Goal: Information Seeking & Learning: Learn about a topic

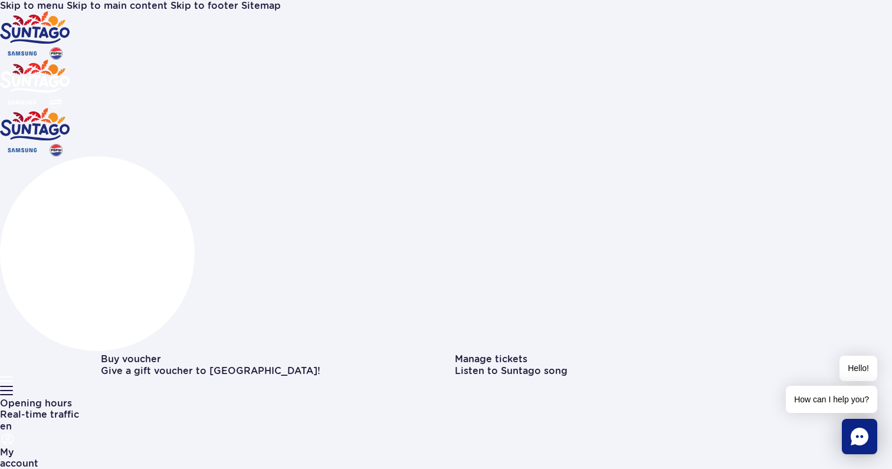
click at [12, 421] on button "en" at bounding box center [6, 426] width 12 height 11
click at [14, 434] on button "PL" at bounding box center [8, 439] width 12 height 11
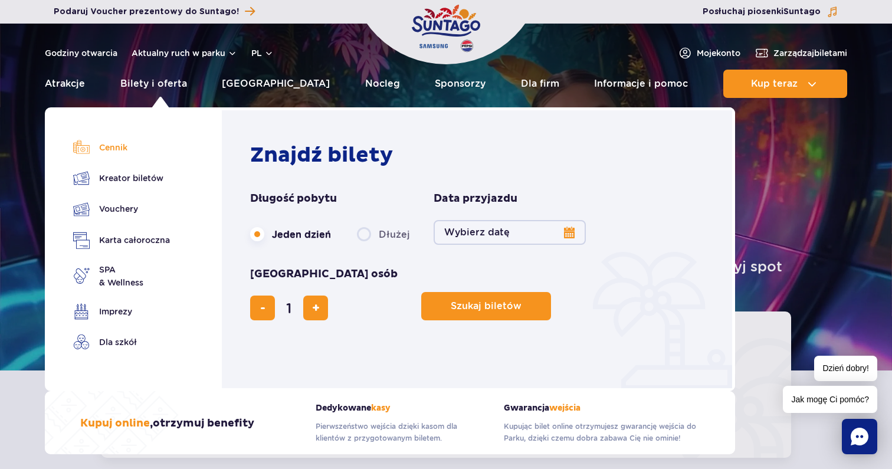
click at [119, 150] on link "Cennik" at bounding box center [121, 147] width 97 height 17
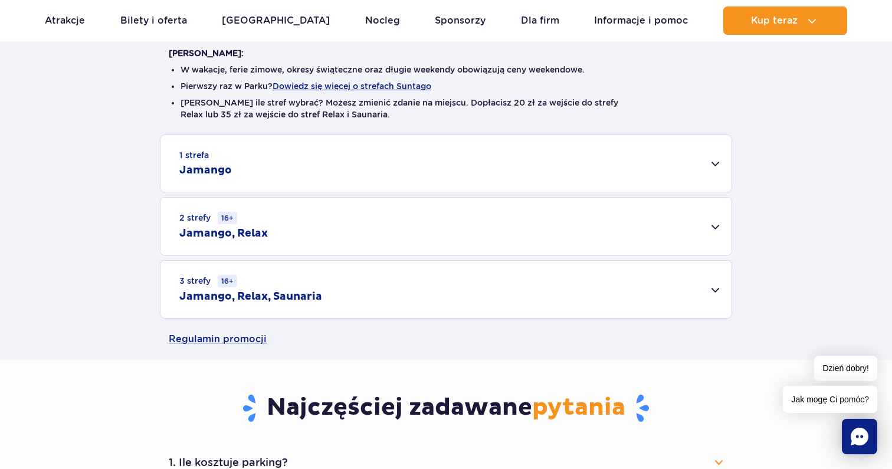
scroll to position [298, 0]
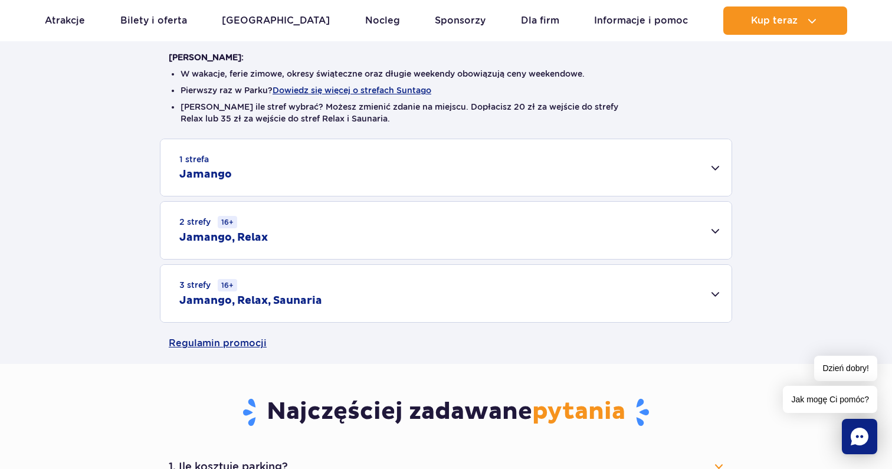
click at [716, 294] on div "3 strefy 16+ Jamango, Relax, Saunaria" at bounding box center [445, 293] width 571 height 57
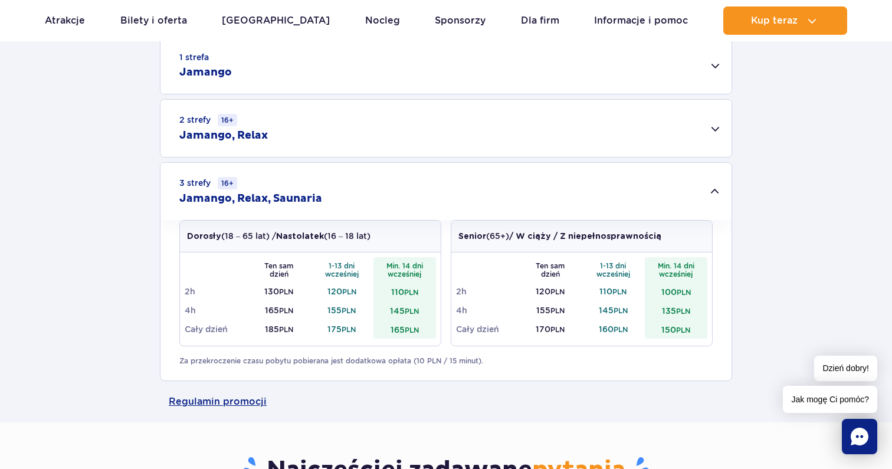
scroll to position [406, 0]
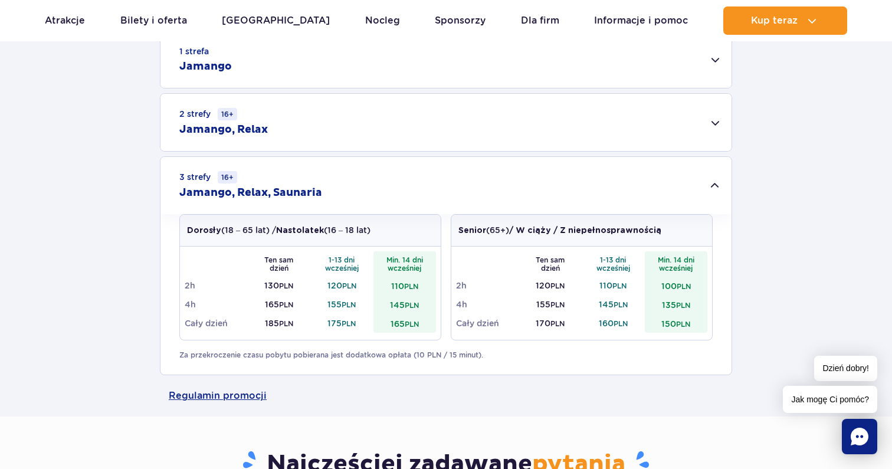
click at [720, 127] on div "2 strefy 16+ Jamango, Relax" at bounding box center [445, 122] width 571 height 57
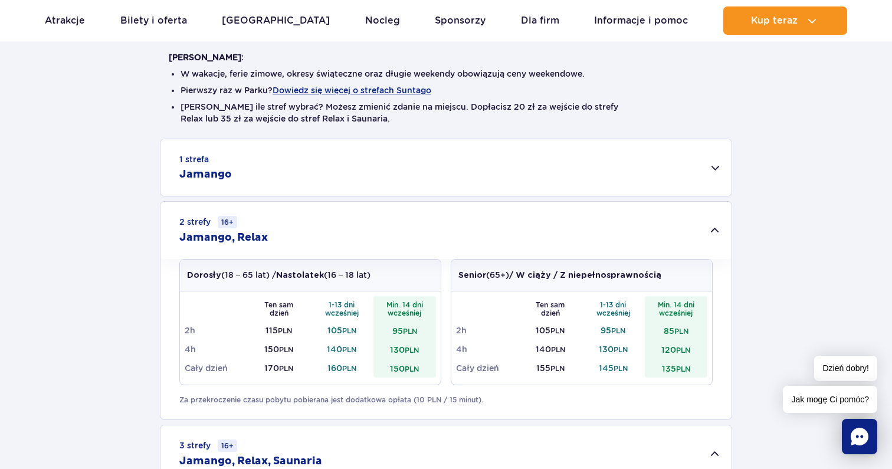
scroll to position [296, 0]
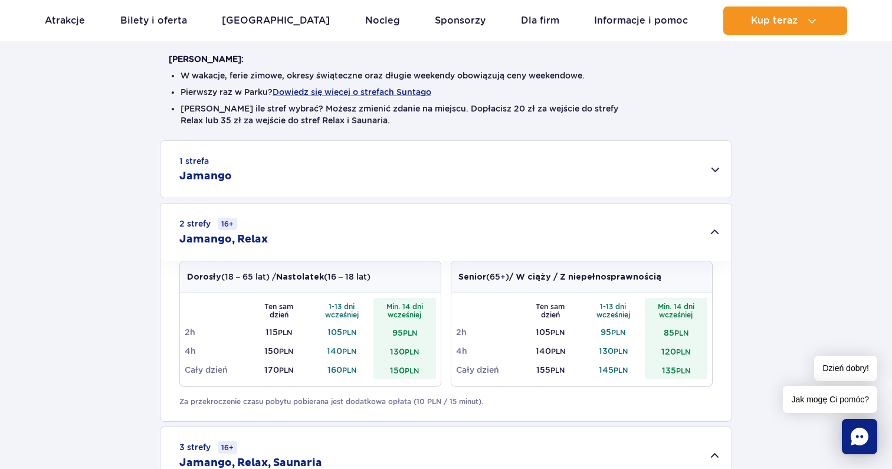
click at [715, 169] on div "1 strefa Jamango" at bounding box center [445, 169] width 571 height 57
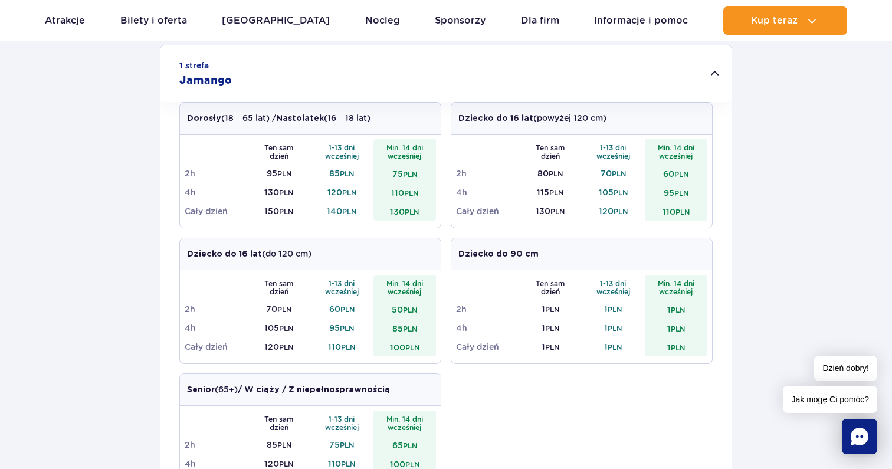
scroll to position [393, 0]
drag, startPoint x: 456, startPoint y: 255, endPoint x: 575, endPoint y: 254, distance: 119.2
click at [576, 254] on div "Dziecko do 90 cm" at bounding box center [581, 253] width 261 height 32
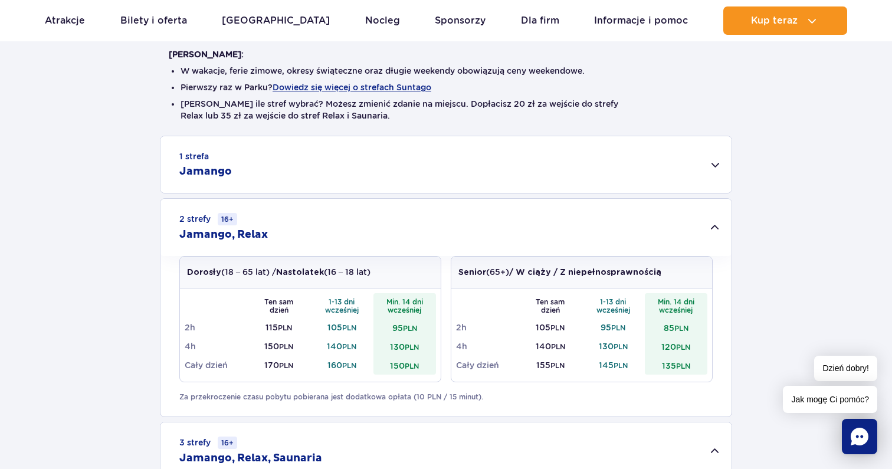
scroll to position [281, 0]
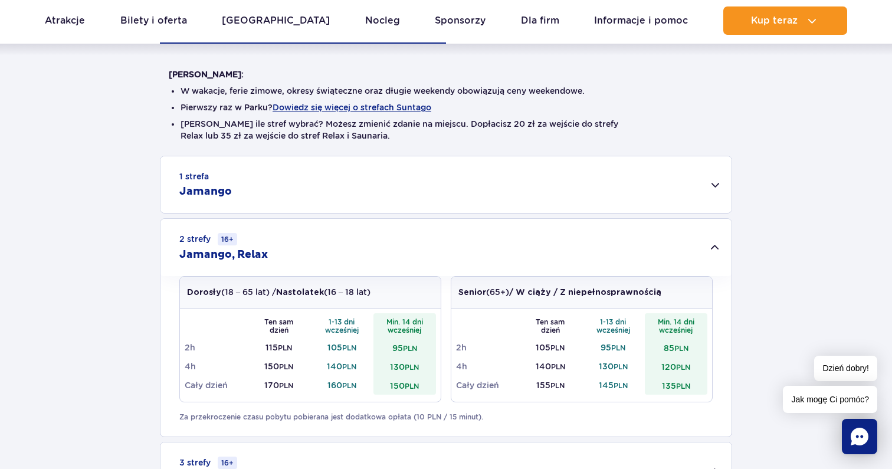
click at [707, 183] on div "1 strefa Jamango" at bounding box center [445, 184] width 571 height 57
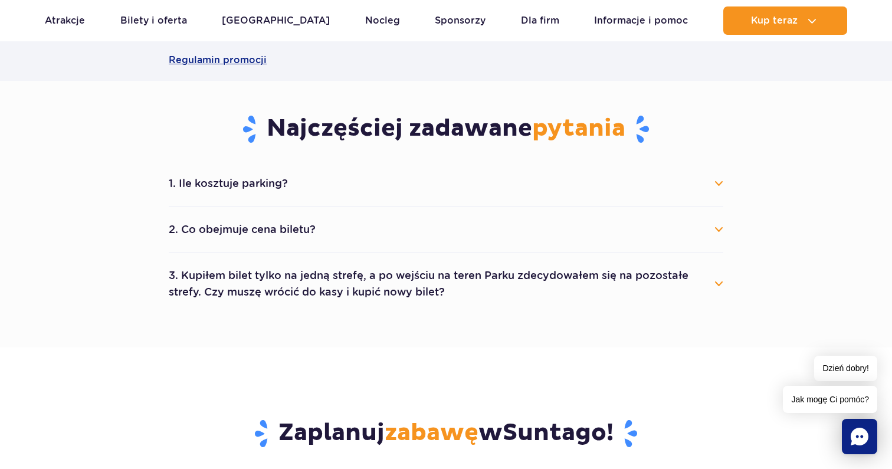
scroll to position [1336, 0]
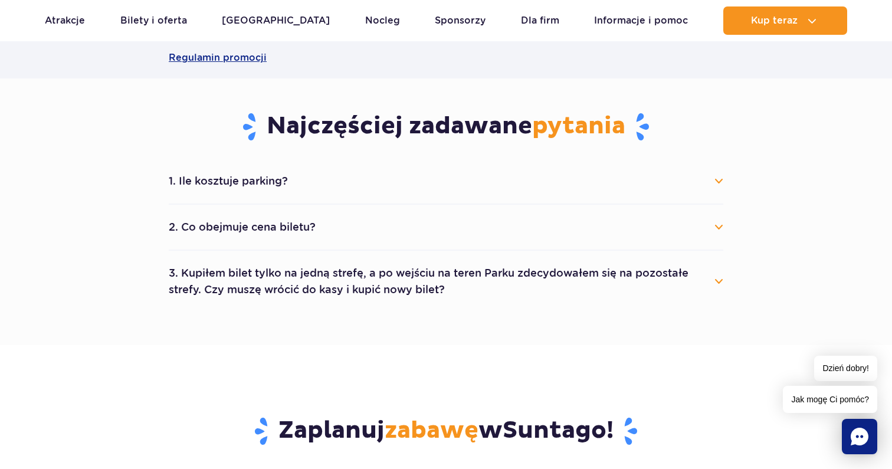
click at [717, 181] on button "1. Ile kosztuje parking?" at bounding box center [446, 181] width 555 height 26
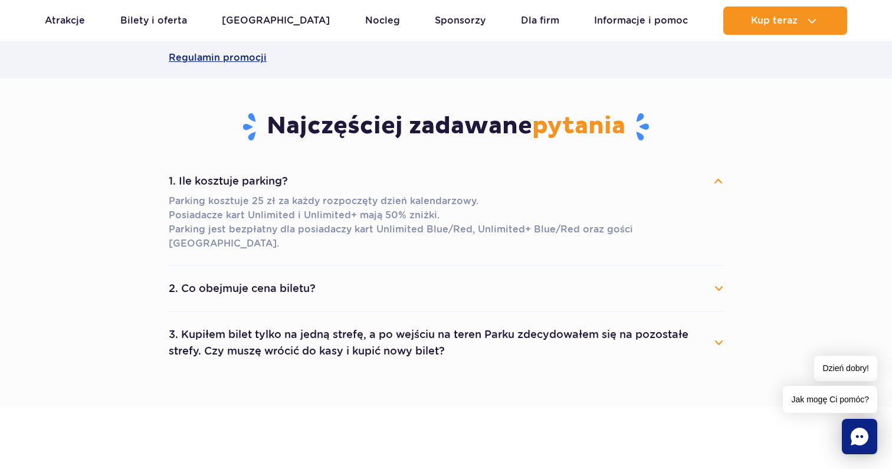
click at [707, 276] on button "2. Co obejmuje cena biletu?" at bounding box center [446, 289] width 555 height 26
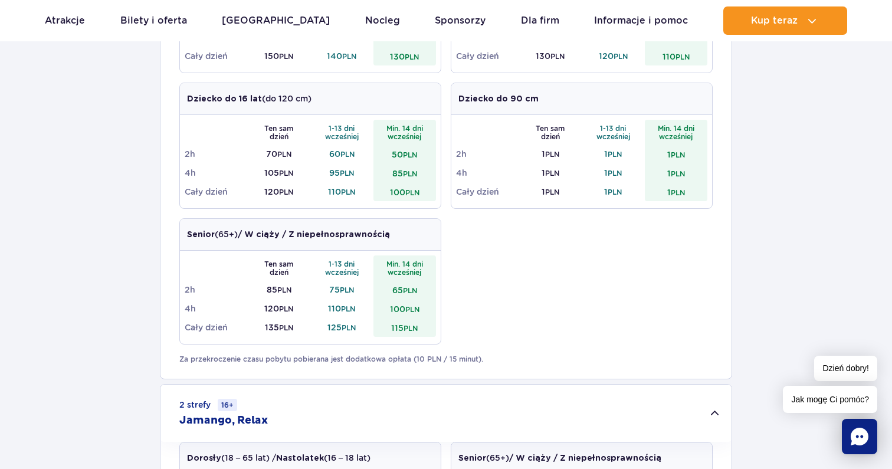
scroll to position [0, 0]
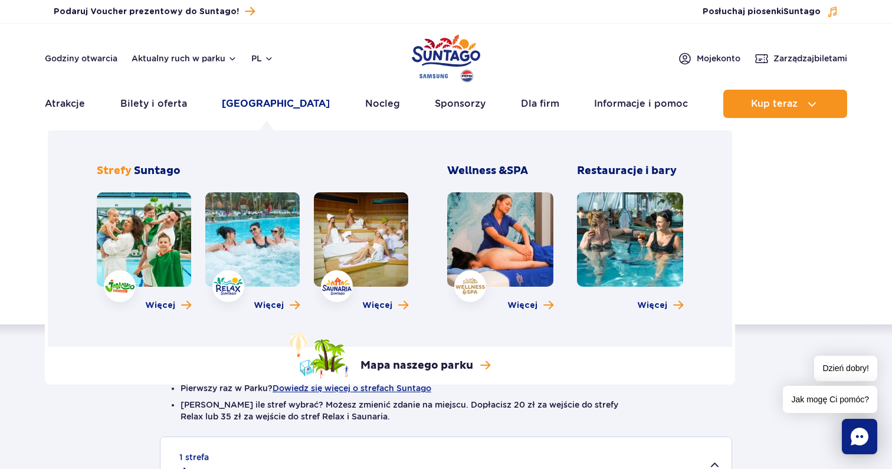
click at [270, 106] on link "Poznaj park" at bounding box center [276, 104] width 108 height 28
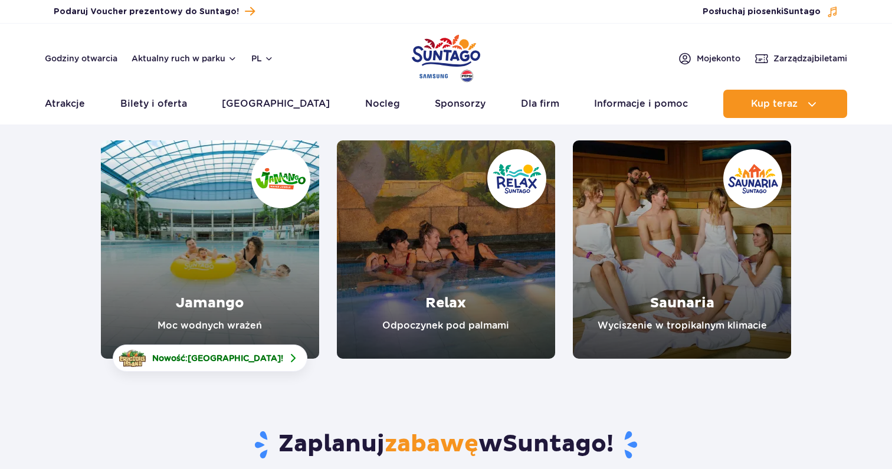
scroll to position [179, 0]
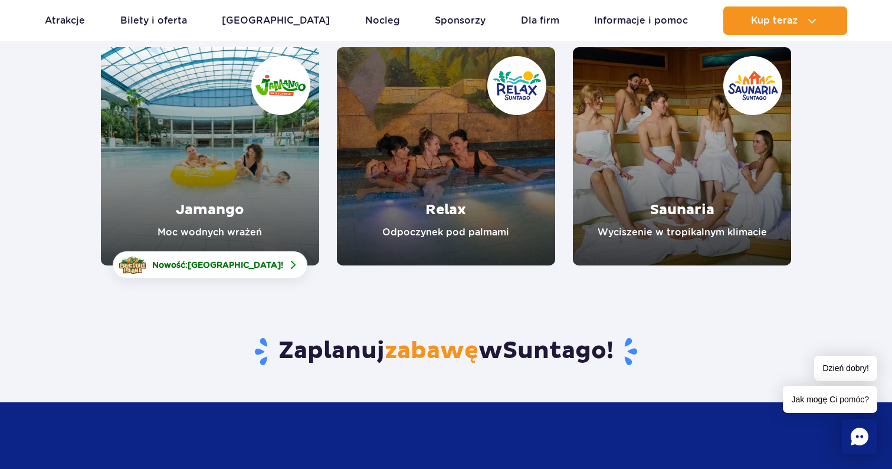
click at [219, 218] on link "Jamango" at bounding box center [210, 156] width 218 height 218
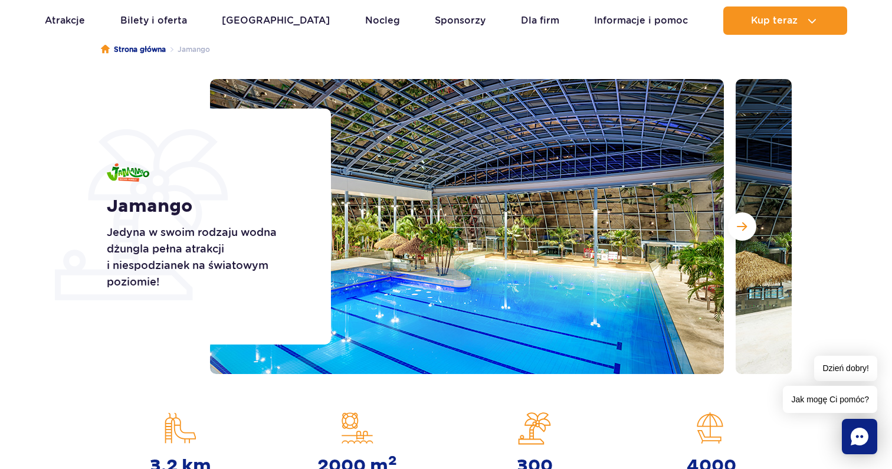
scroll to position [113, 0]
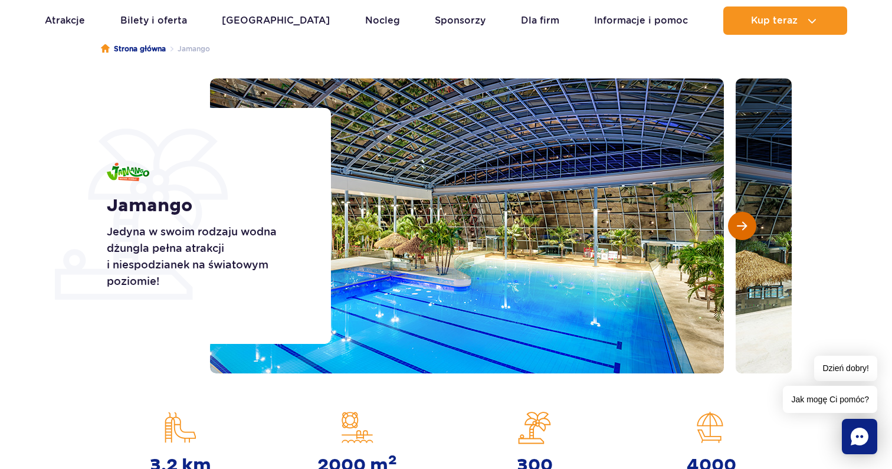
click at [742, 232] on button "Następny slajd" at bounding box center [742, 226] width 28 height 28
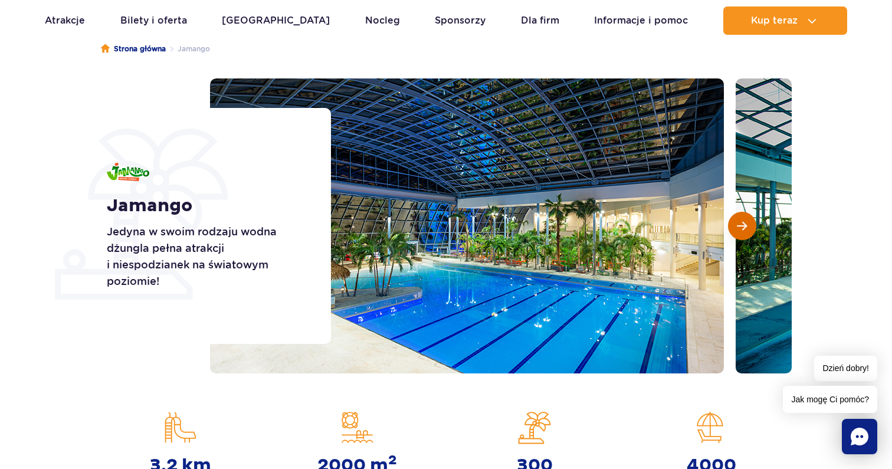
click at [742, 232] on button "Następny slajd" at bounding box center [742, 226] width 28 height 28
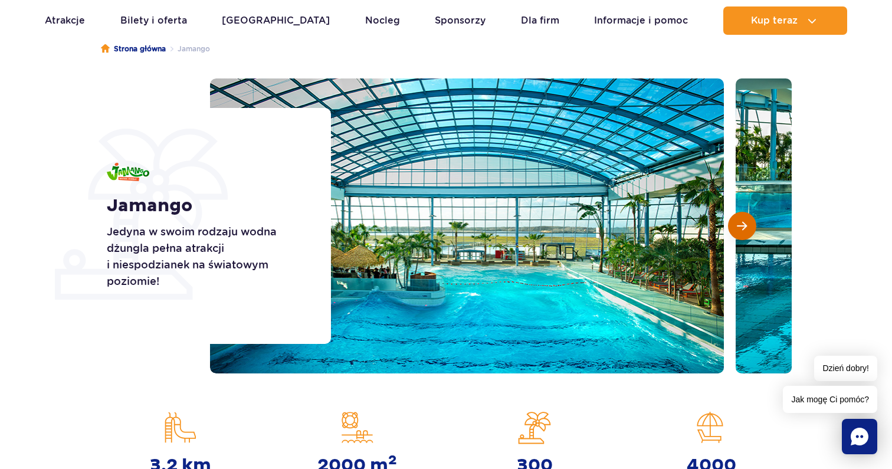
click at [742, 232] on button "Następny slajd" at bounding box center [742, 226] width 28 height 28
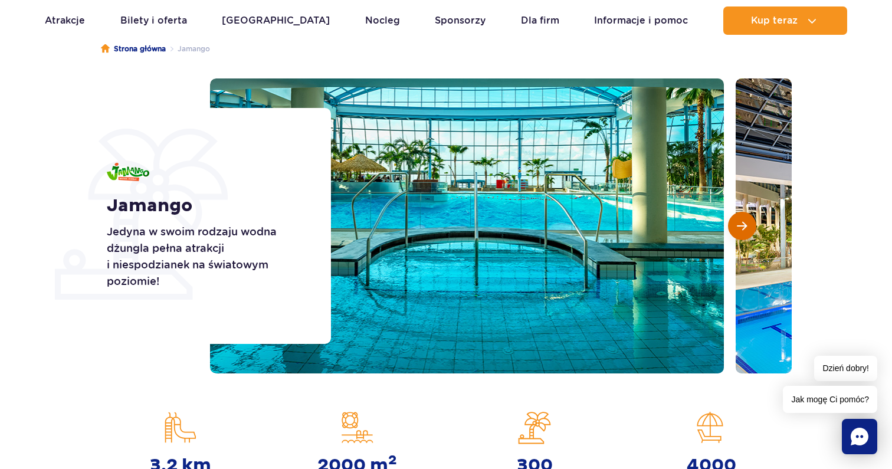
click at [742, 232] on button "Następny slajd" at bounding box center [742, 226] width 28 height 28
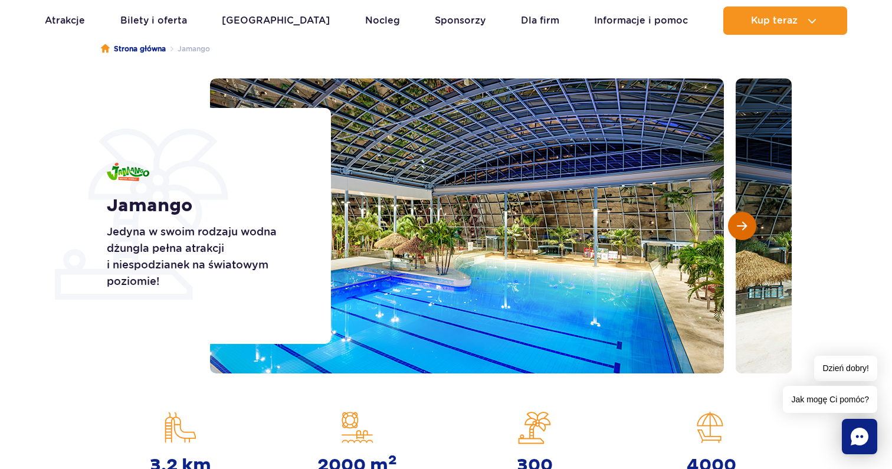
click at [742, 232] on button "Następny slajd" at bounding box center [742, 226] width 28 height 28
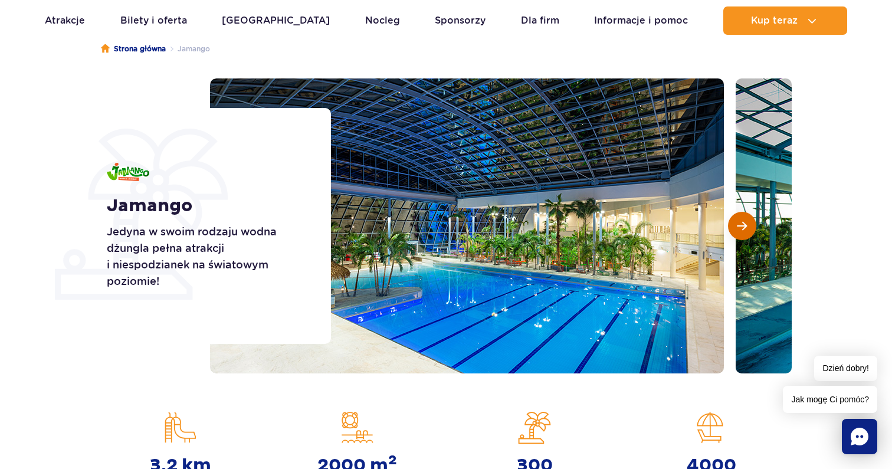
click at [742, 232] on button "Następny slajd" at bounding box center [742, 226] width 28 height 28
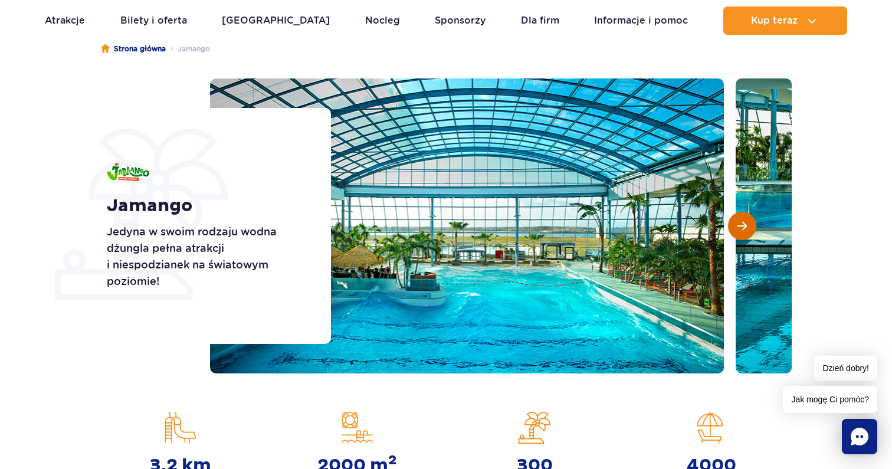
click at [742, 232] on button "Następny slajd" at bounding box center [742, 226] width 28 height 28
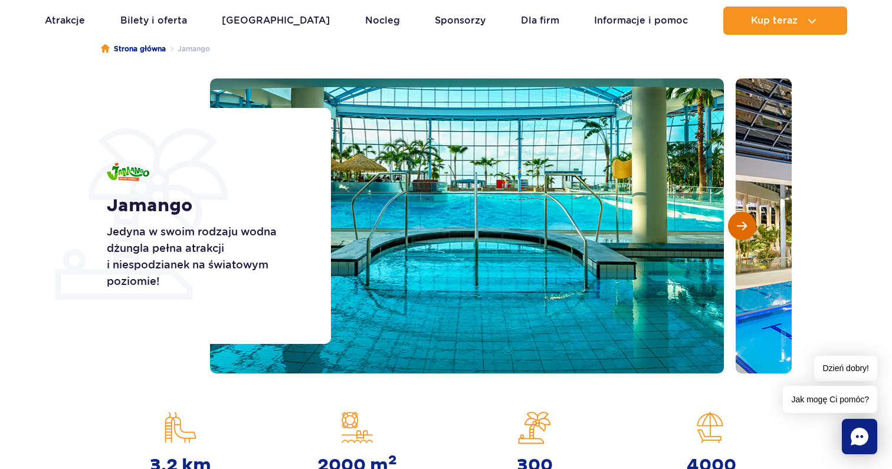
click at [742, 232] on button "Następny slajd" at bounding box center [742, 226] width 28 height 28
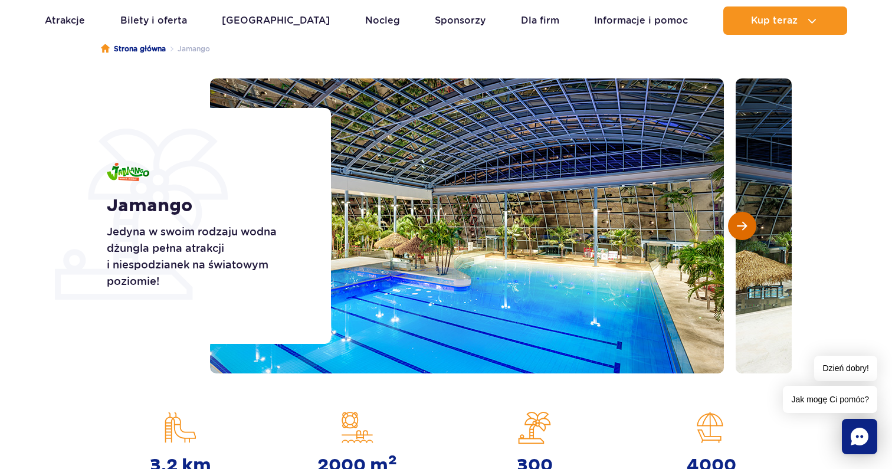
click at [742, 232] on button "Następny slajd" at bounding box center [742, 226] width 28 height 28
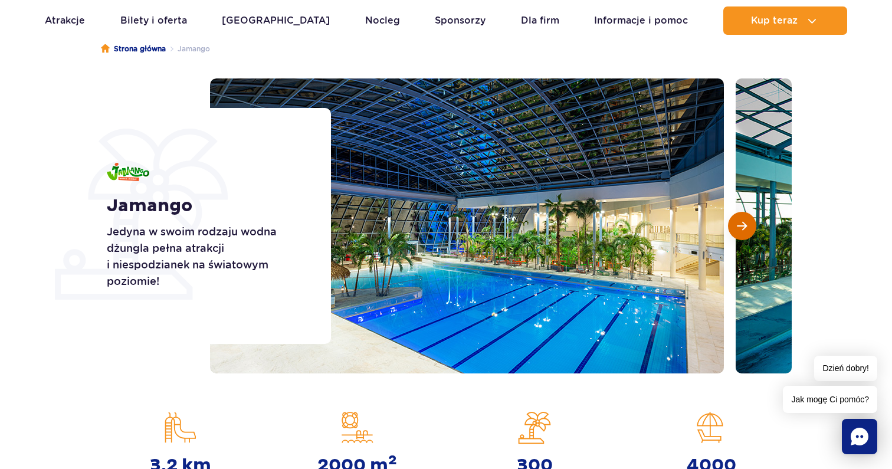
click at [742, 232] on button "Następny slajd" at bounding box center [742, 226] width 28 height 28
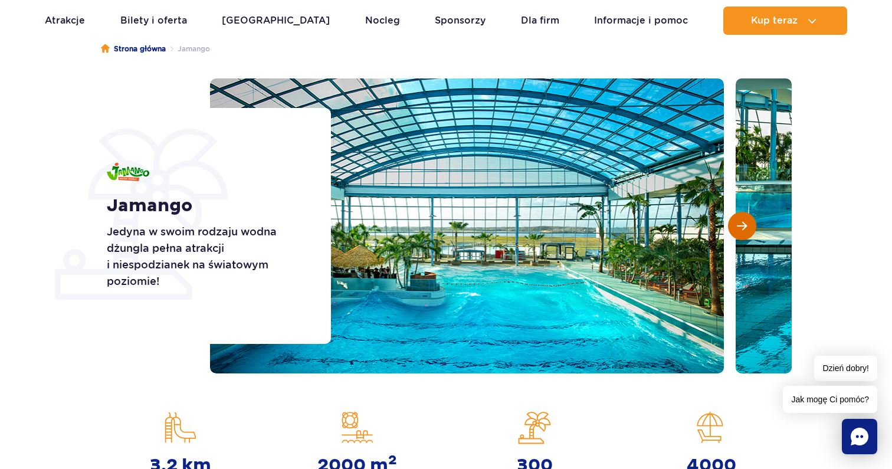
click at [742, 232] on button "Następny slajd" at bounding box center [742, 226] width 28 height 28
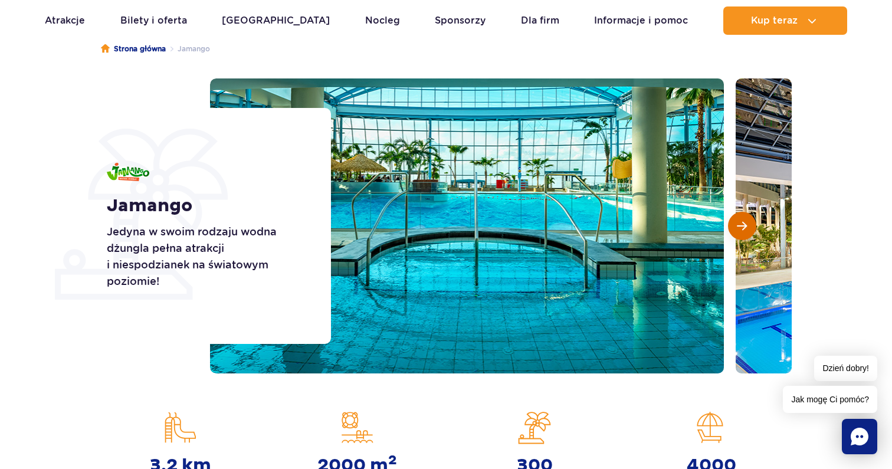
click at [742, 232] on button "Następny slajd" at bounding box center [742, 226] width 28 height 28
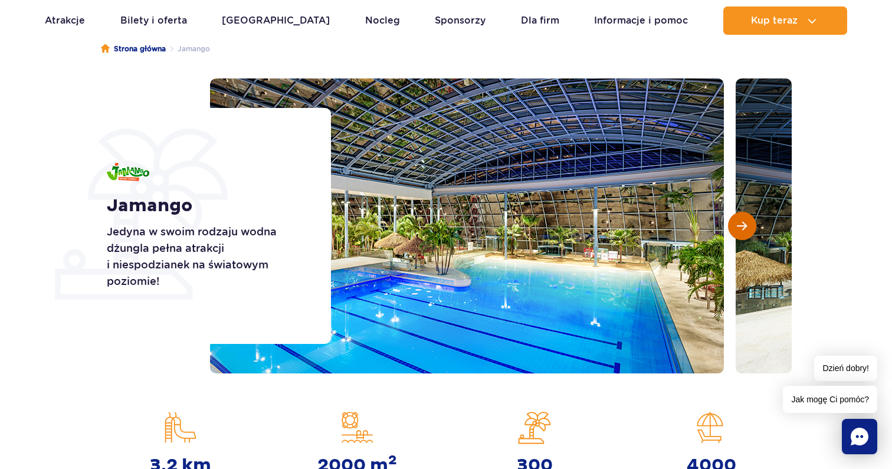
click at [742, 232] on button "Następny slajd" at bounding box center [742, 226] width 28 height 28
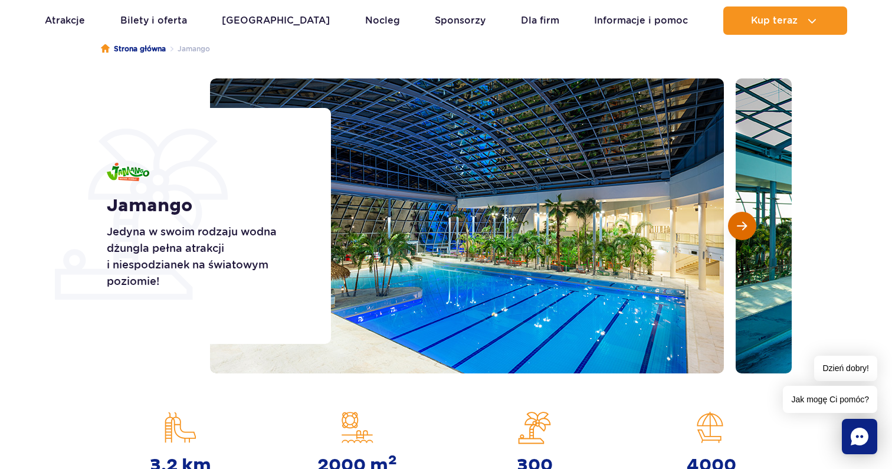
click at [742, 232] on button "Następny slajd" at bounding box center [742, 226] width 28 height 28
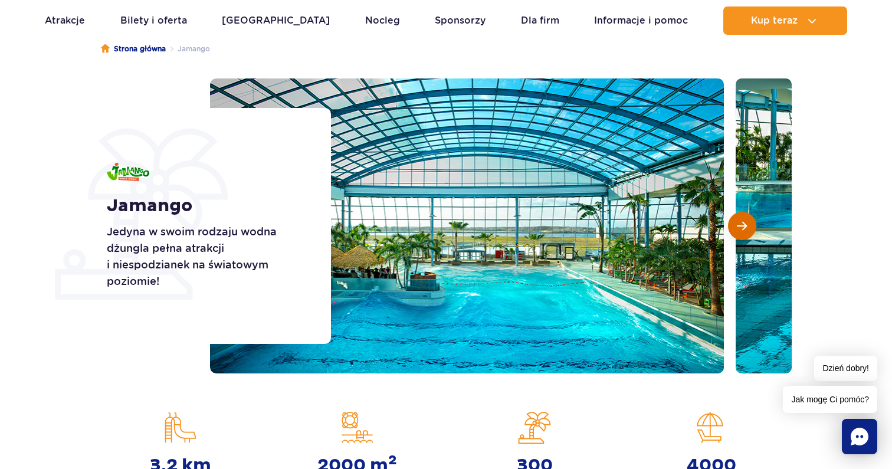
click at [732, 227] on button "Następny slajd" at bounding box center [742, 226] width 28 height 28
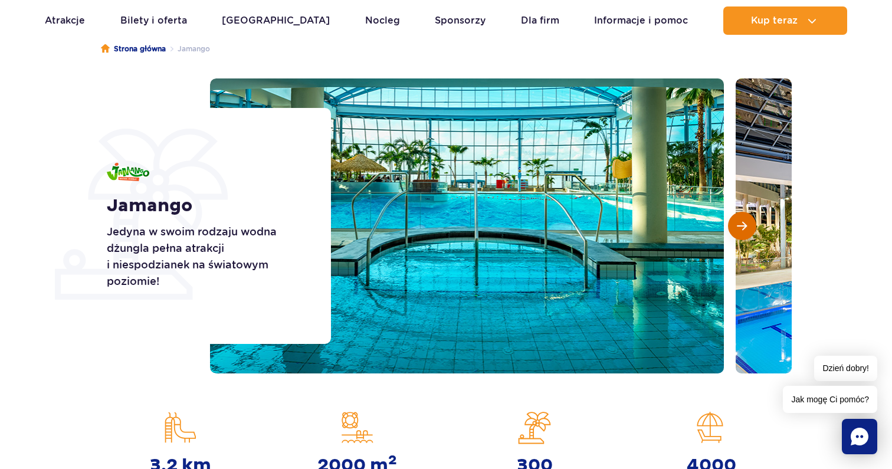
click at [732, 227] on button "Następny slajd" at bounding box center [742, 226] width 28 height 28
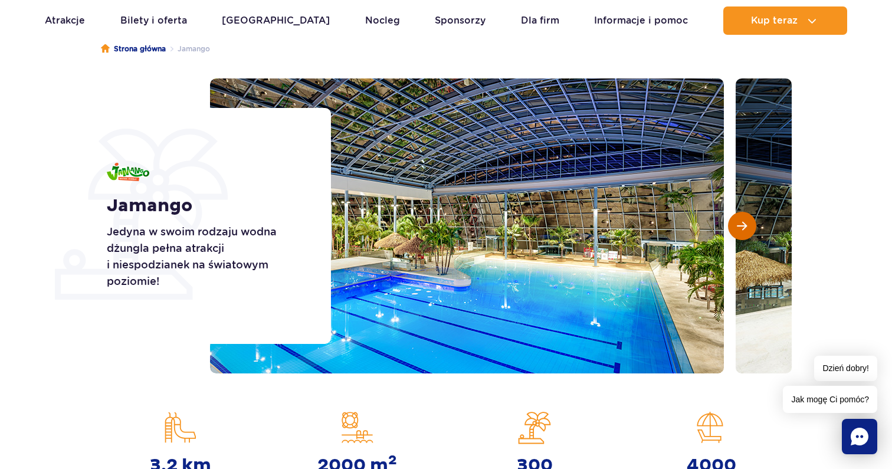
click at [732, 227] on button "Następny slajd" at bounding box center [742, 226] width 28 height 28
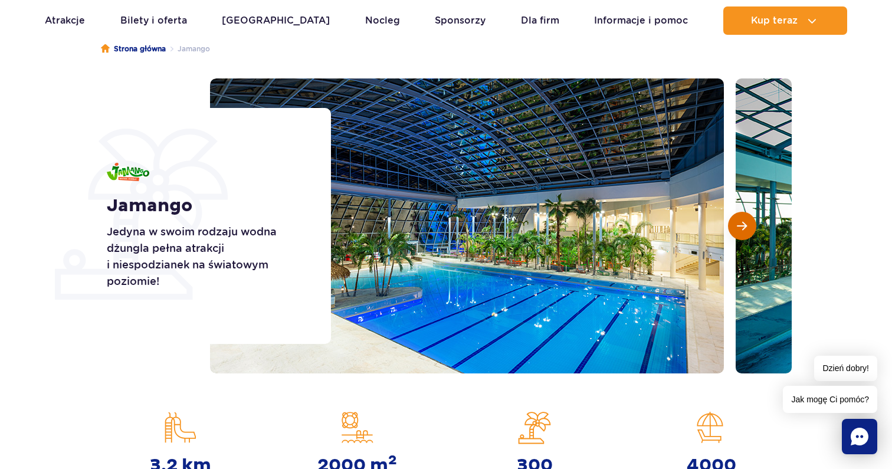
click at [732, 227] on button "Następny slajd" at bounding box center [742, 226] width 28 height 28
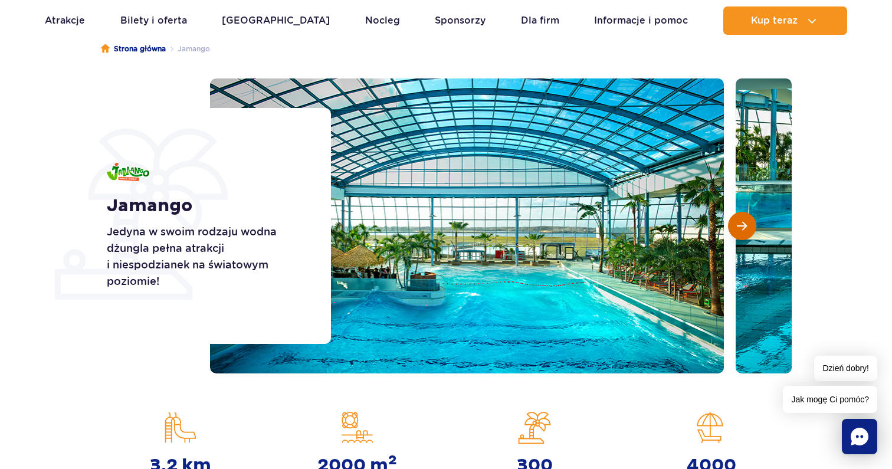
click at [732, 227] on button "Następny slajd" at bounding box center [742, 226] width 28 height 28
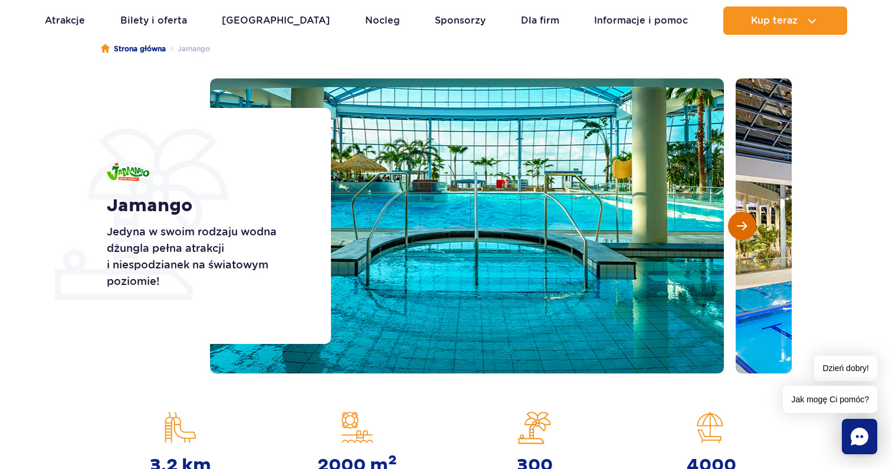
click at [732, 227] on button "Następny slajd" at bounding box center [742, 226] width 28 height 28
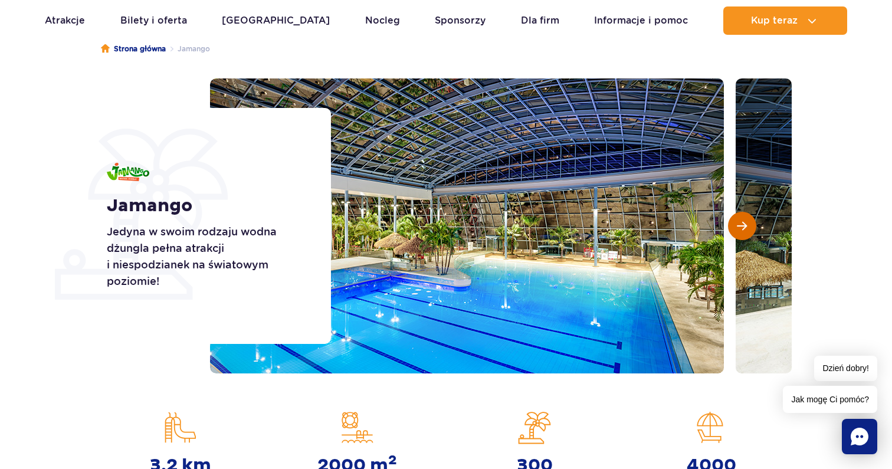
click at [732, 227] on button "Następny slajd" at bounding box center [742, 226] width 28 height 28
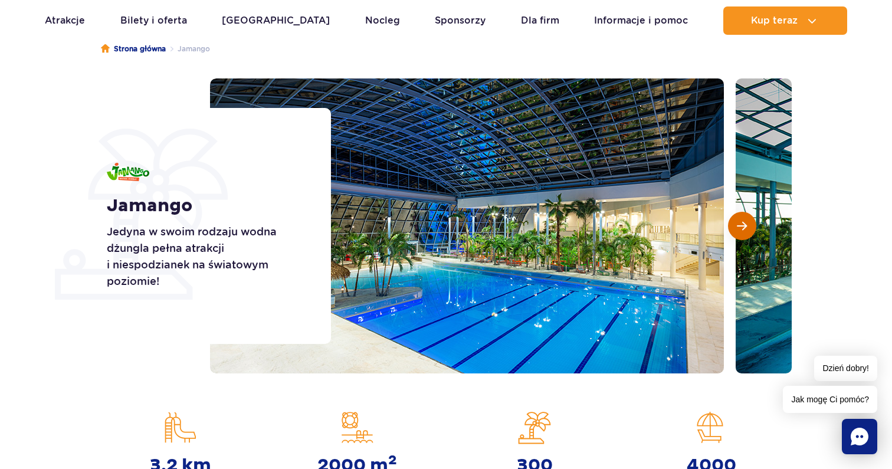
click at [732, 227] on button "Następny slajd" at bounding box center [742, 226] width 28 height 28
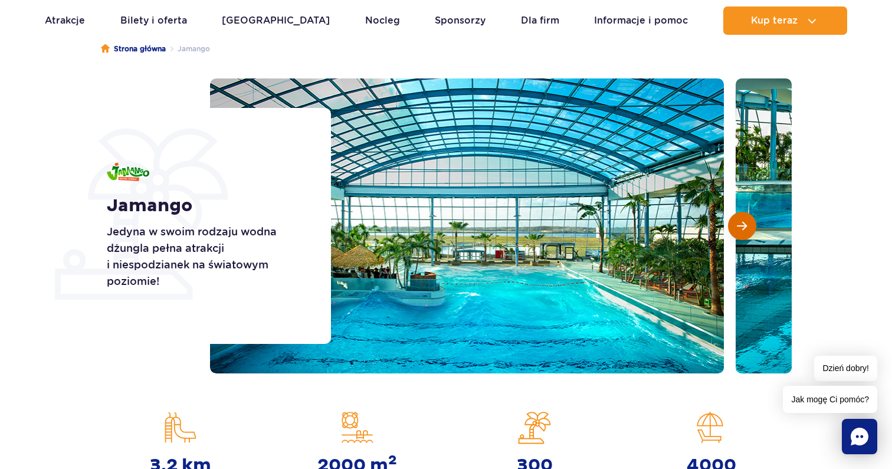
click at [732, 227] on button "Następny slajd" at bounding box center [742, 226] width 28 height 28
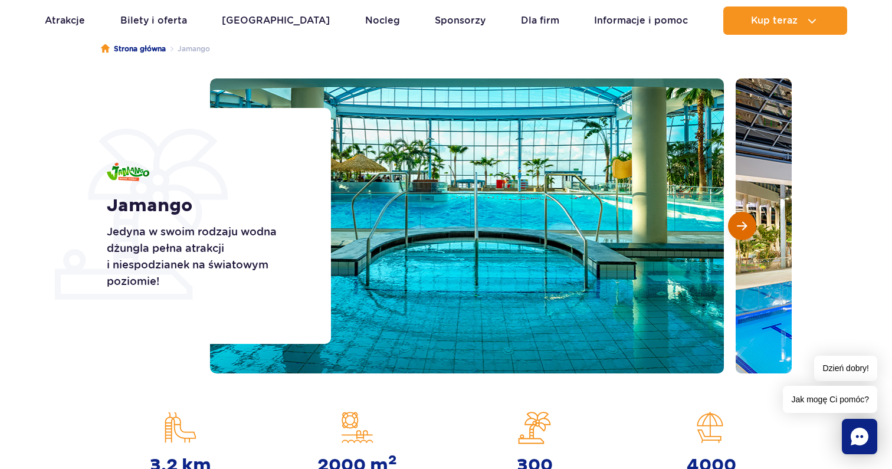
click at [732, 227] on button "Następny slajd" at bounding box center [742, 226] width 28 height 28
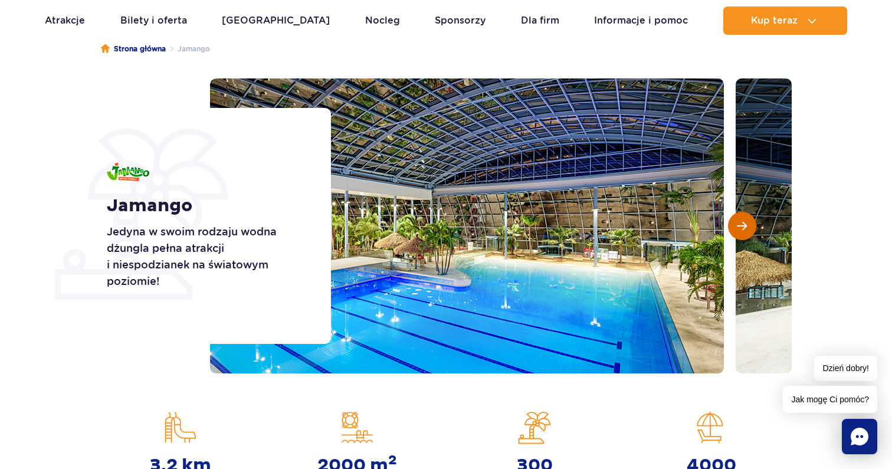
click at [732, 227] on button "Następny slajd" at bounding box center [742, 226] width 28 height 28
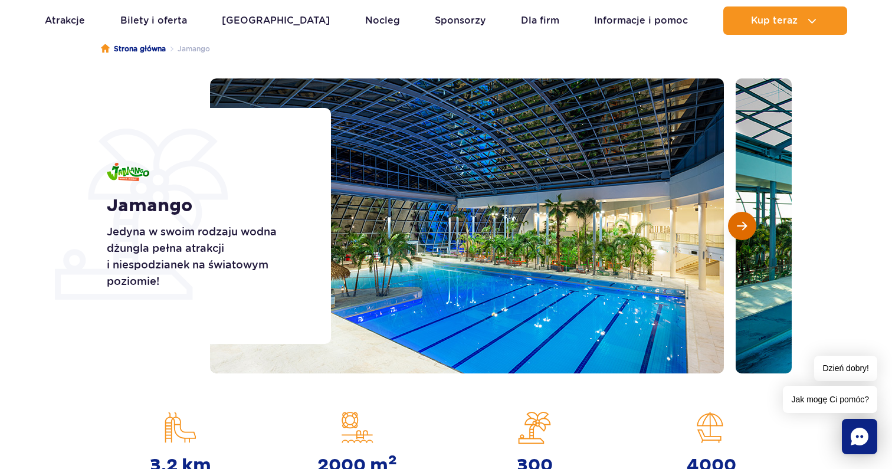
click at [732, 227] on button "Następny slajd" at bounding box center [742, 226] width 28 height 28
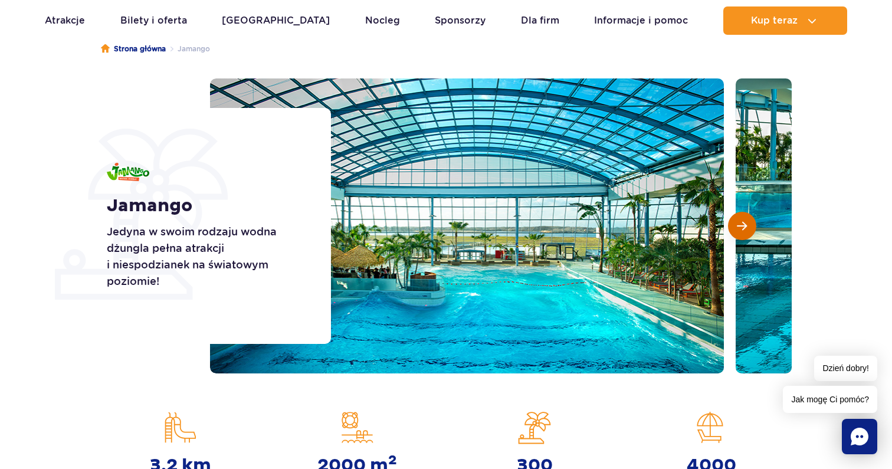
click at [732, 227] on button "Następny slajd" at bounding box center [742, 226] width 28 height 28
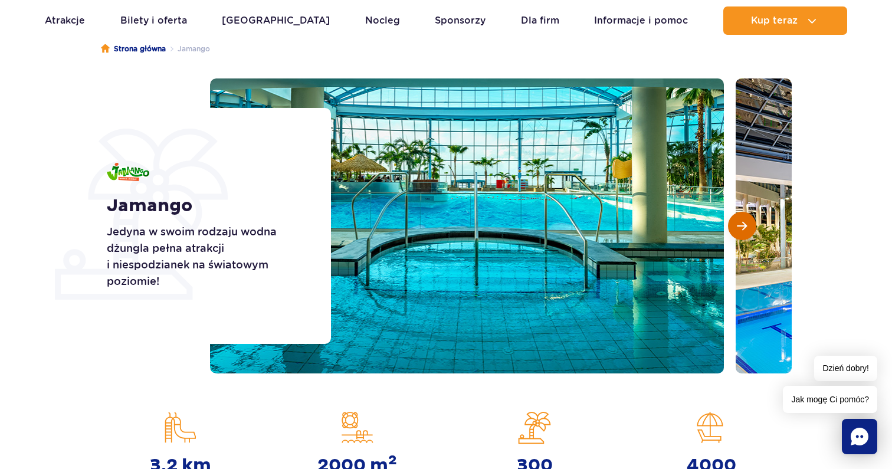
click at [732, 227] on button "Następny slajd" at bounding box center [742, 226] width 28 height 28
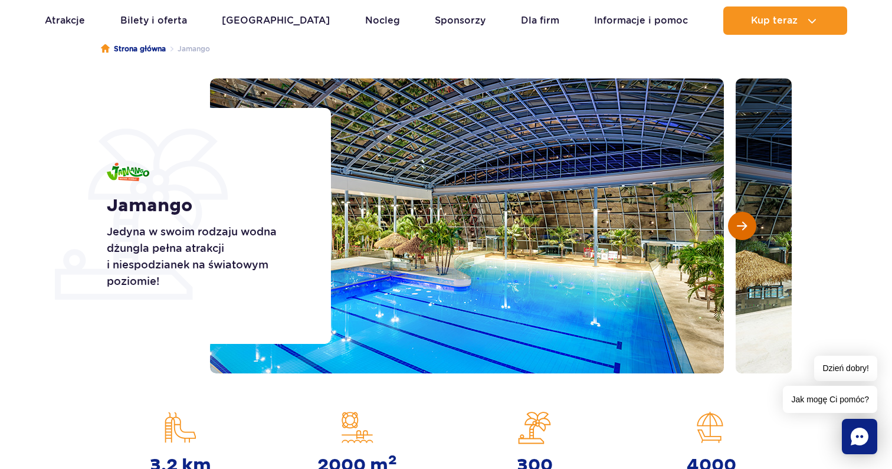
click at [732, 227] on button "Następny slajd" at bounding box center [742, 226] width 28 height 28
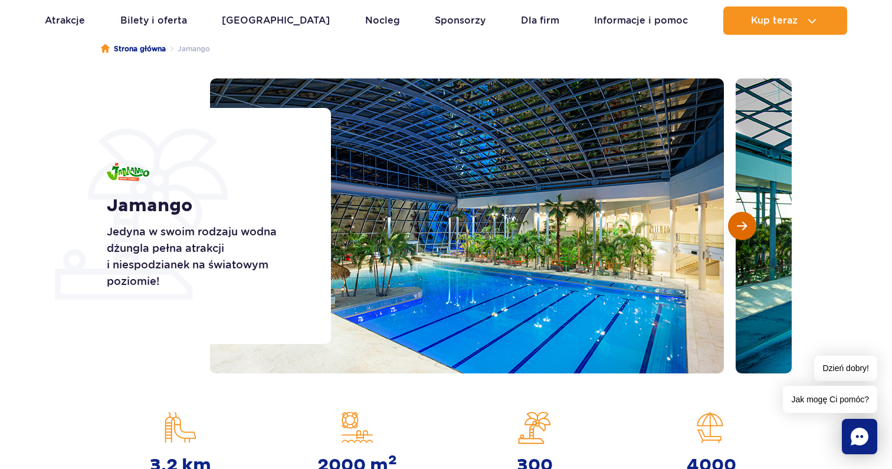
click at [732, 227] on button "Następny slajd" at bounding box center [742, 226] width 28 height 28
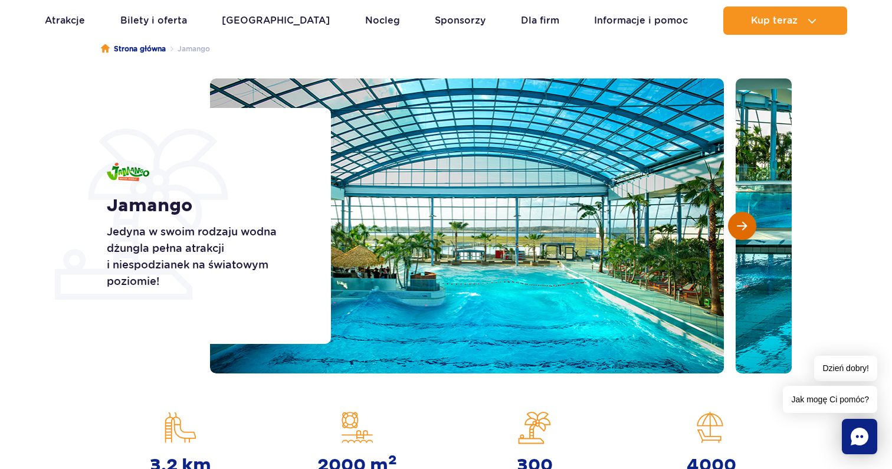
click at [732, 227] on button "Następny slajd" at bounding box center [742, 226] width 28 height 28
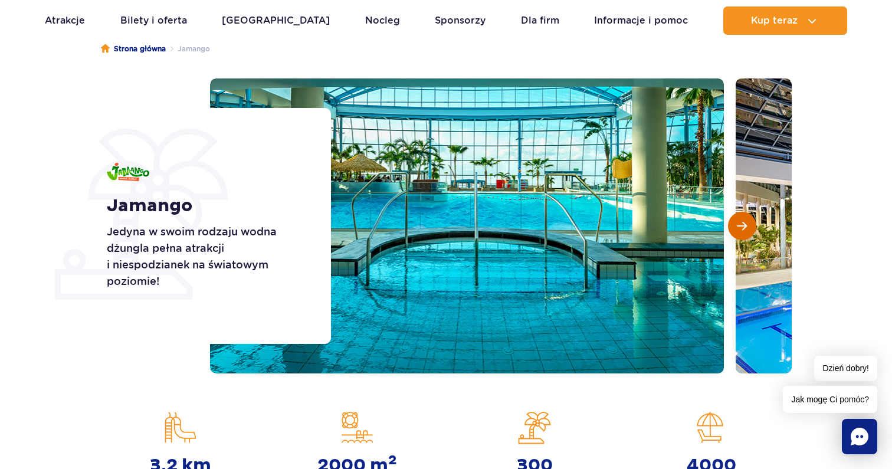
click at [732, 227] on button "Następny slajd" at bounding box center [742, 226] width 28 height 28
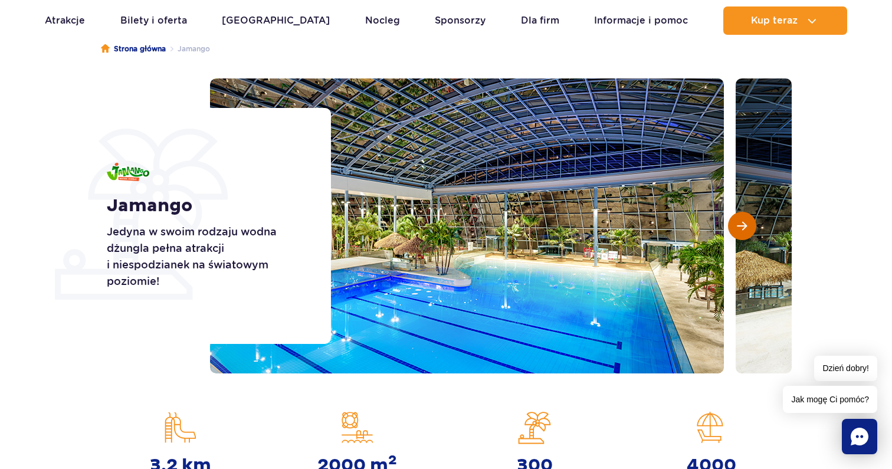
click at [732, 227] on button "Następny slajd" at bounding box center [742, 226] width 28 height 28
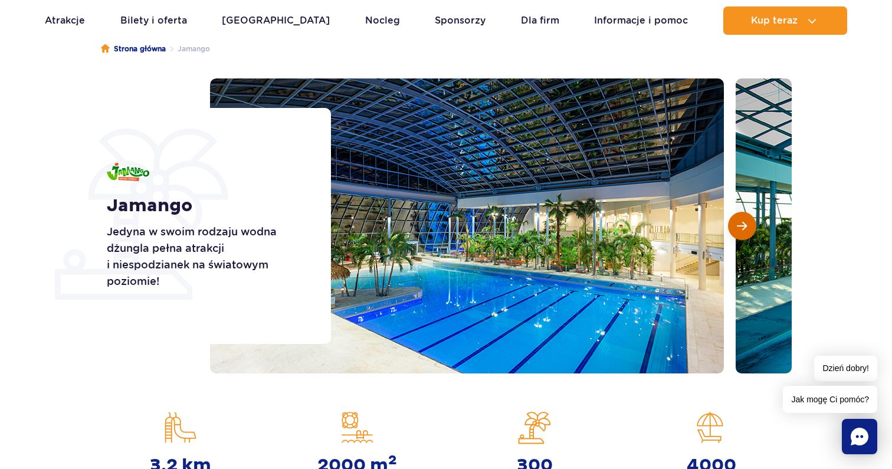
click at [732, 227] on button "Następny slajd" at bounding box center [742, 226] width 28 height 28
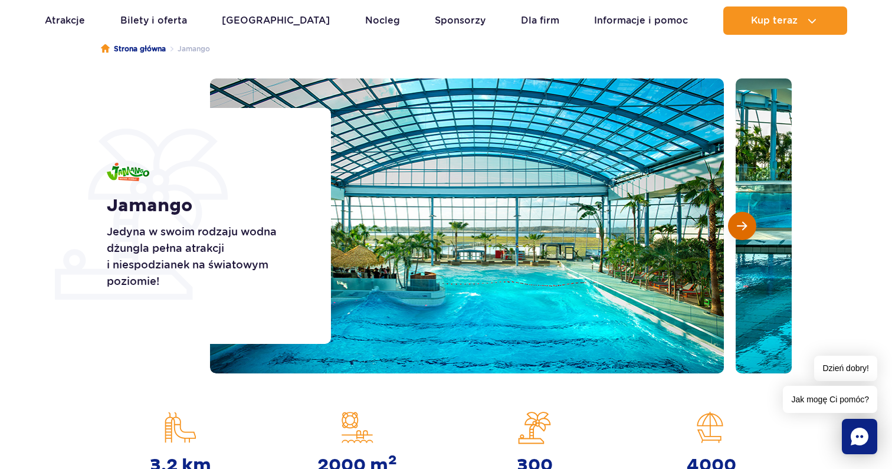
click at [732, 227] on button "Następny slajd" at bounding box center [742, 226] width 28 height 28
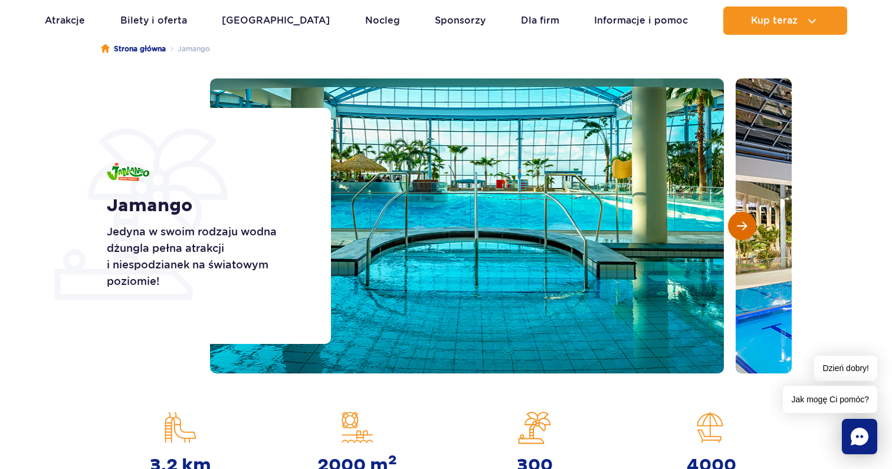
click at [732, 227] on button "Następny slajd" at bounding box center [742, 226] width 28 height 28
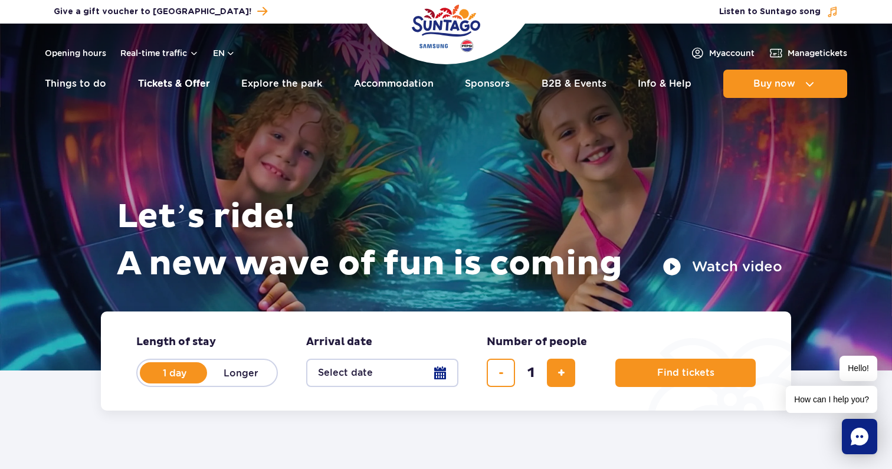
click at [177, 80] on link "Tickets & Offer" at bounding box center [174, 84] width 72 height 28
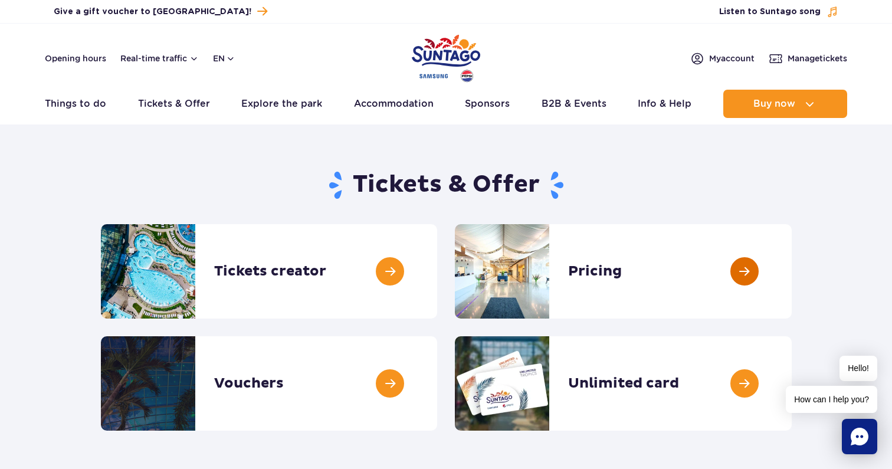
click at [792, 287] on link at bounding box center [792, 271] width 0 height 94
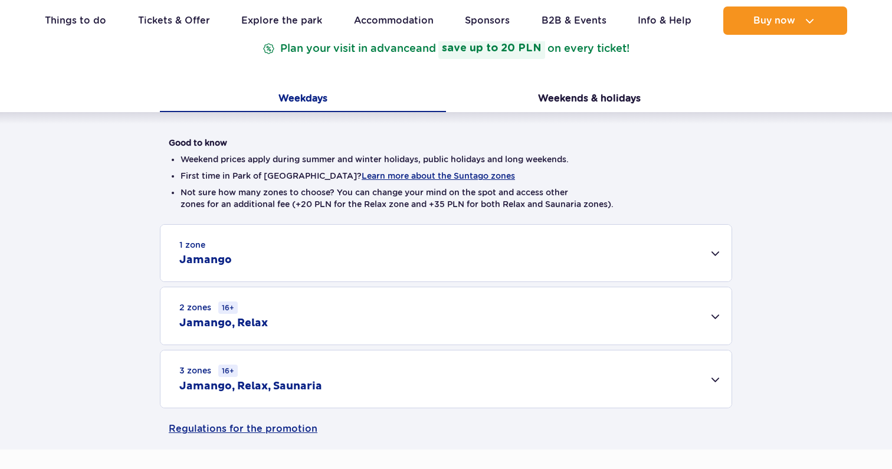
scroll to position [225, 0]
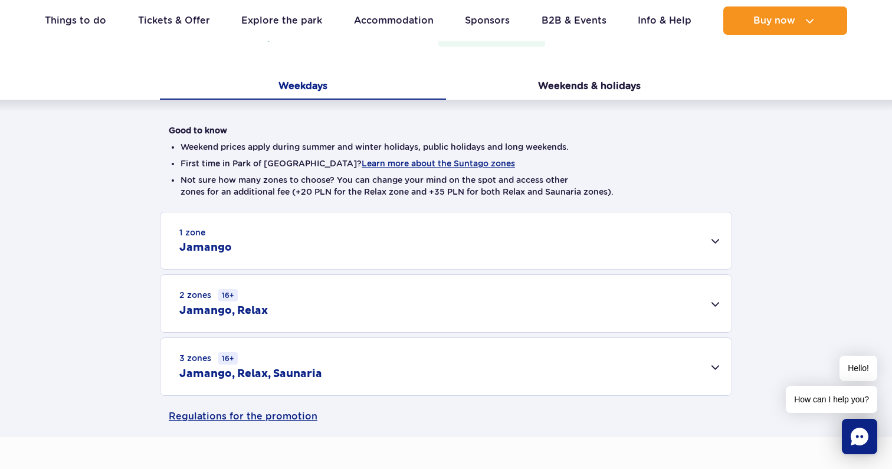
click at [717, 236] on div "1 zone Jamango" at bounding box center [445, 240] width 571 height 57
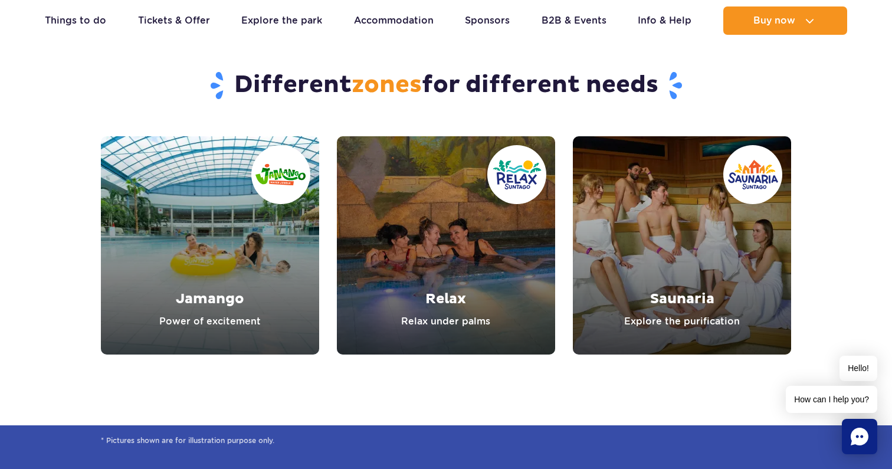
scroll to position [1714, 0]
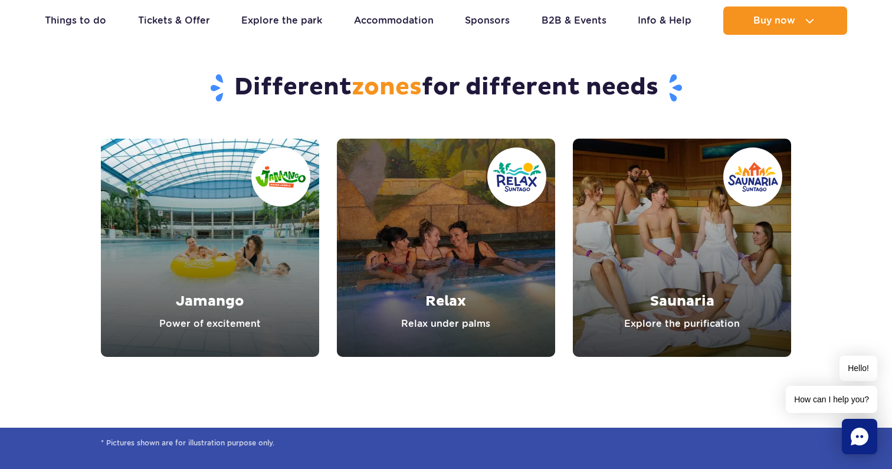
click at [458, 283] on link "Relax" at bounding box center [446, 248] width 218 height 218
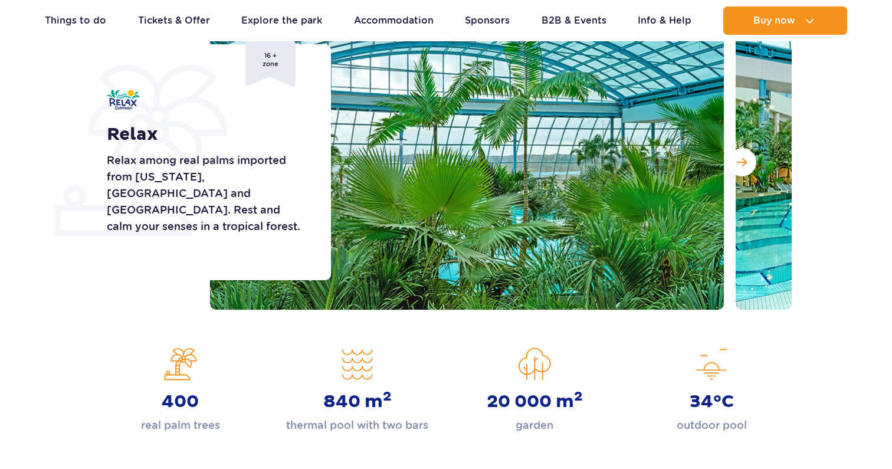
scroll to position [180, 0]
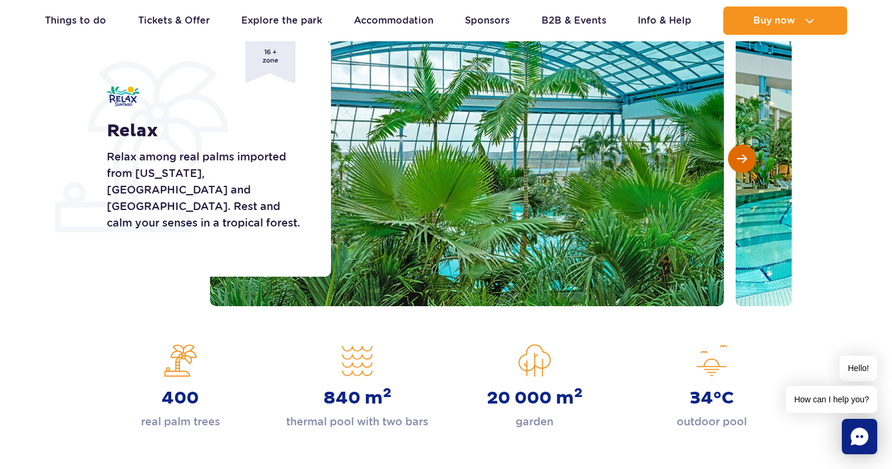
click at [738, 152] on button "Next slide" at bounding box center [742, 159] width 28 height 28
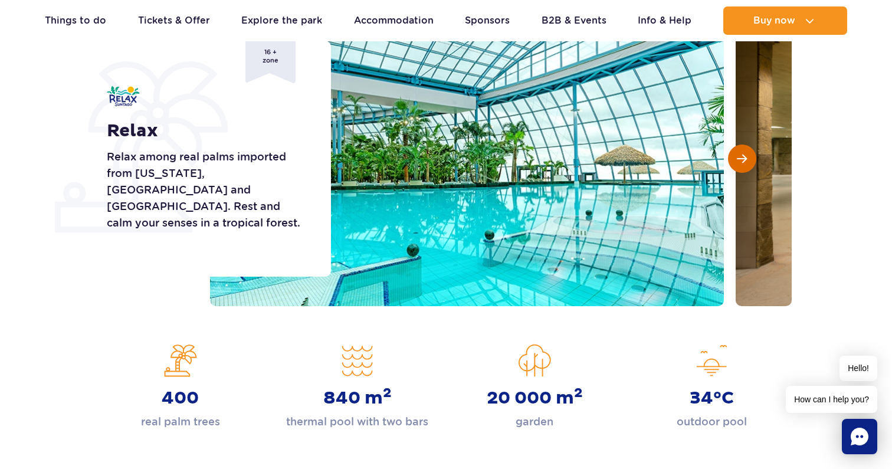
click at [738, 152] on button "Next slide" at bounding box center [742, 159] width 28 height 28
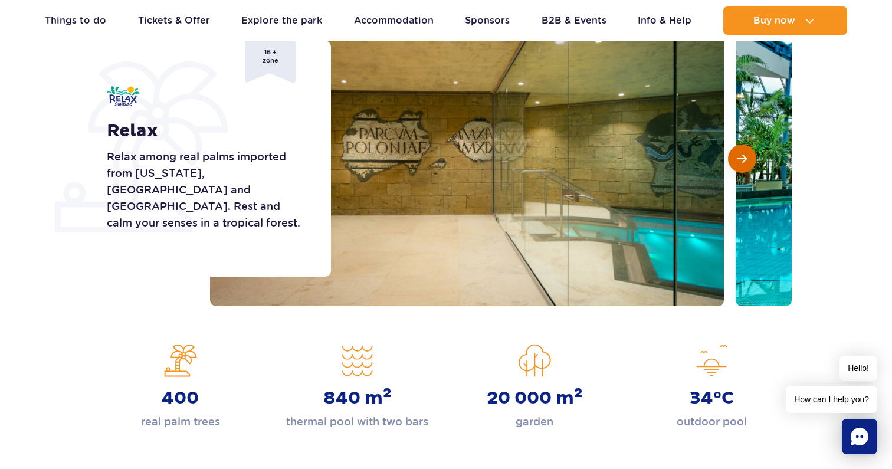
click at [738, 152] on button "Next slide" at bounding box center [742, 159] width 28 height 28
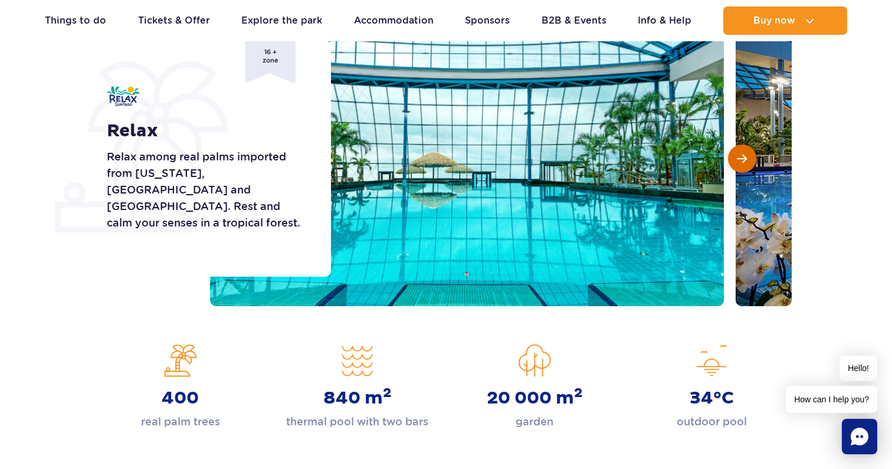
click at [738, 152] on button "Next slide" at bounding box center [742, 159] width 28 height 28
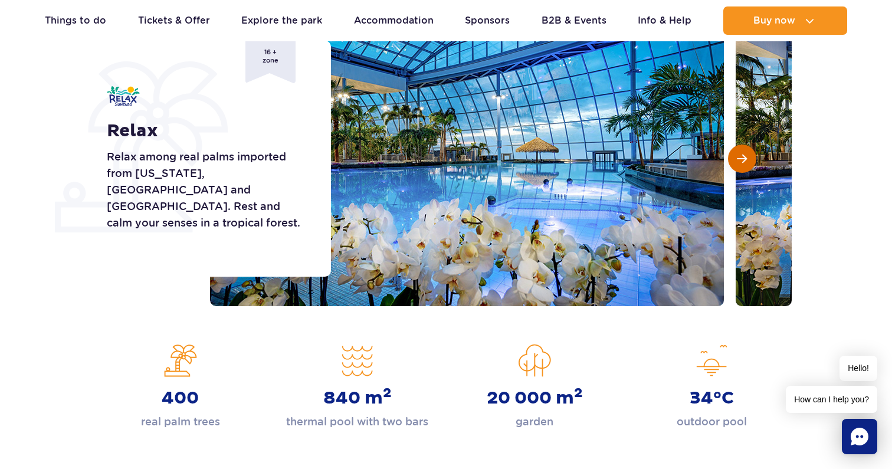
click at [738, 152] on button "Next slide" at bounding box center [742, 159] width 28 height 28
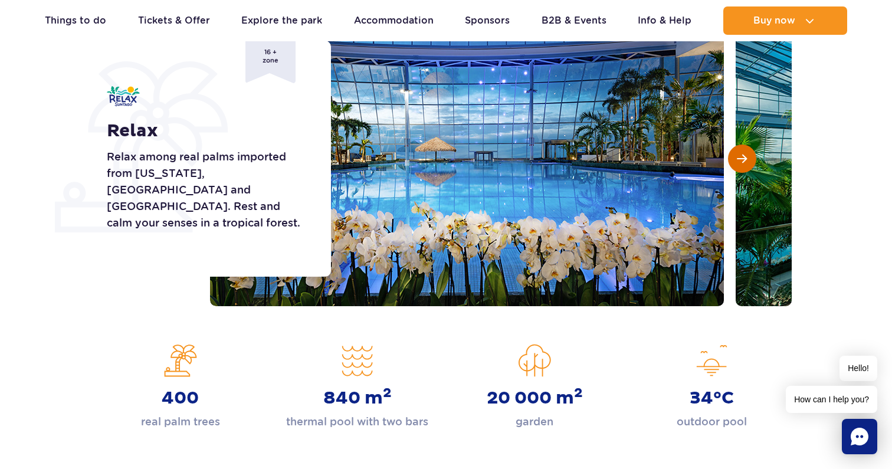
click at [738, 152] on button "Next slide" at bounding box center [742, 159] width 28 height 28
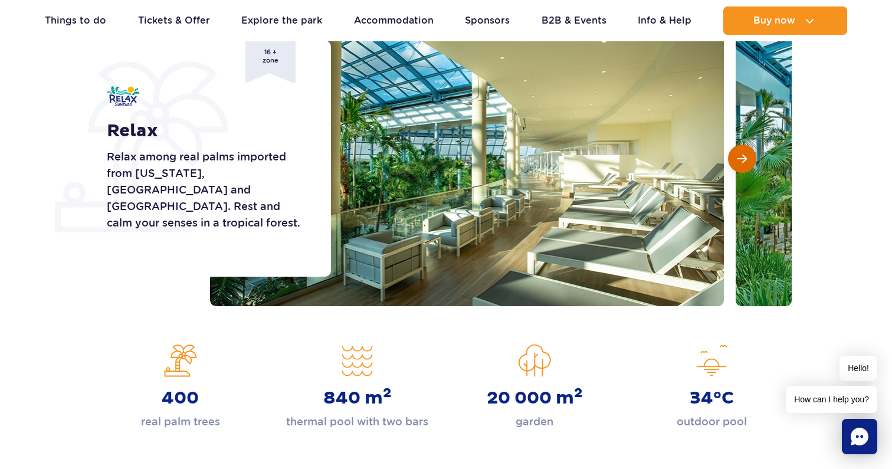
click at [738, 152] on button "Next slide" at bounding box center [742, 159] width 28 height 28
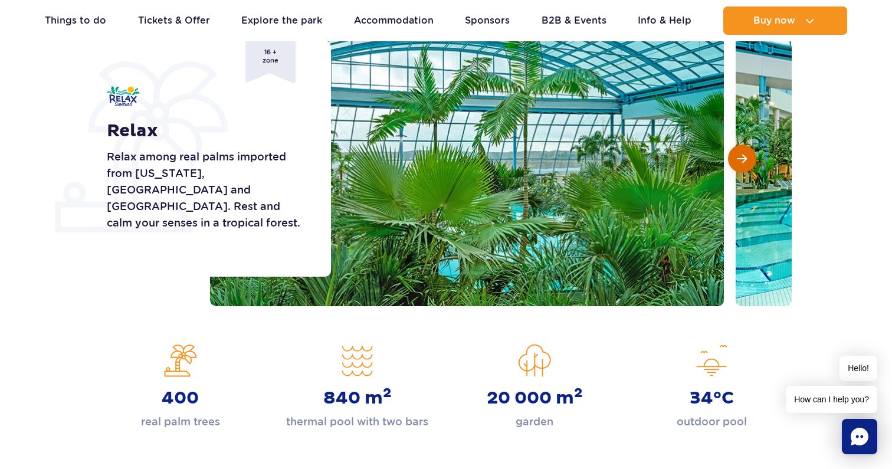
click at [738, 152] on button "Next slide" at bounding box center [742, 159] width 28 height 28
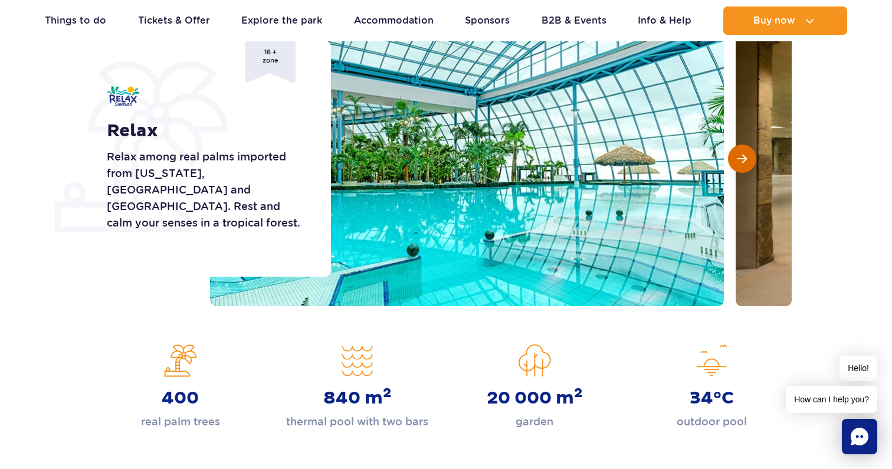
click at [738, 152] on button "Next slide" at bounding box center [742, 159] width 28 height 28
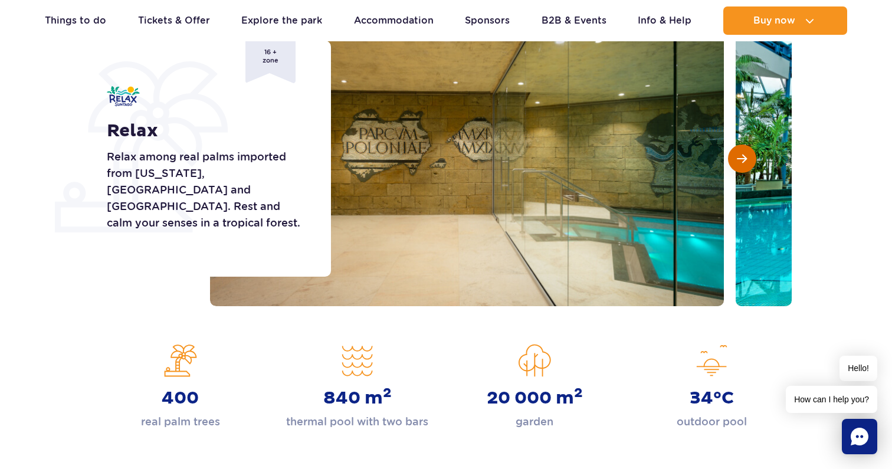
click at [738, 152] on button "Next slide" at bounding box center [742, 159] width 28 height 28
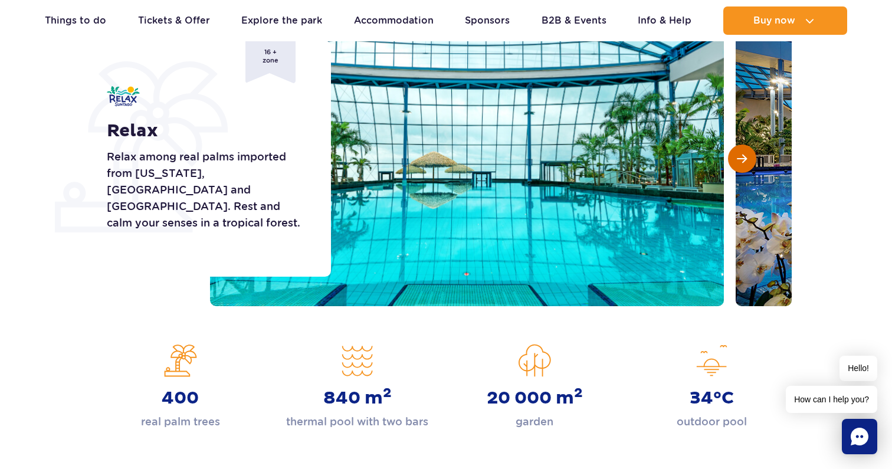
click at [738, 152] on button "Next slide" at bounding box center [742, 159] width 28 height 28
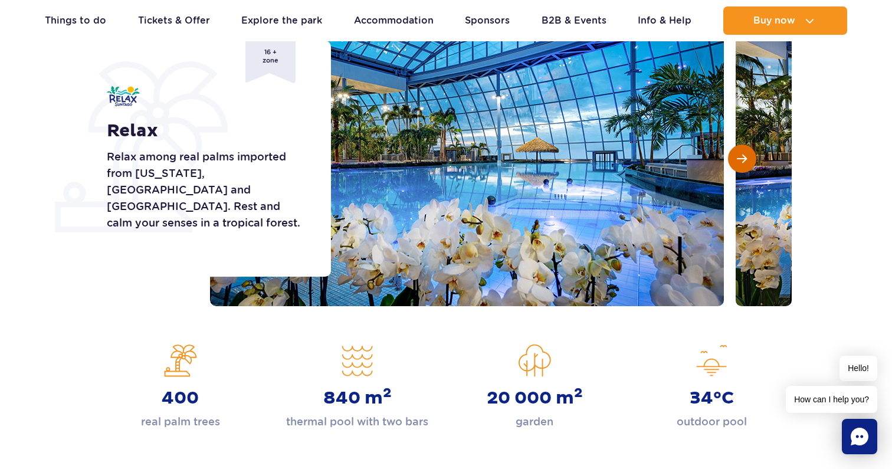
click at [738, 152] on button "Next slide" at bounding box center [742, 159] width 28 height 28
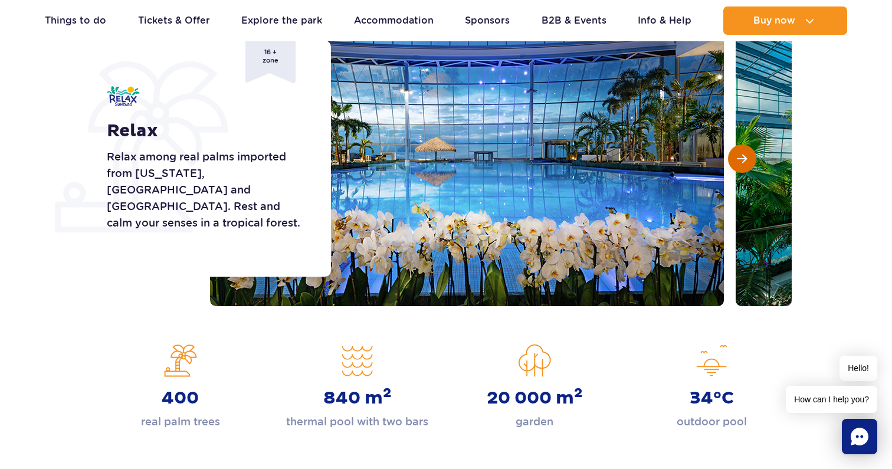
click at [738, 152] on button "Next slide" at bounding box center [742, 159] width 28 height 28
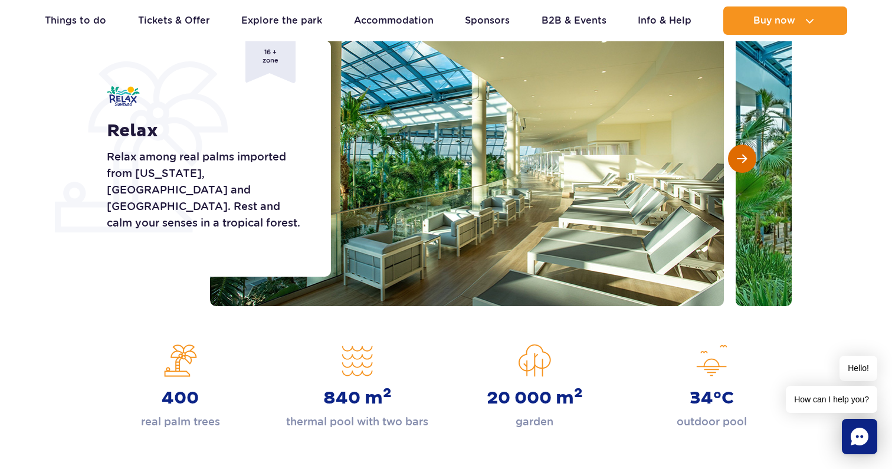
click at [738, 152] on button "Next slide" at bounding box center [742, 159] width 28 height 28
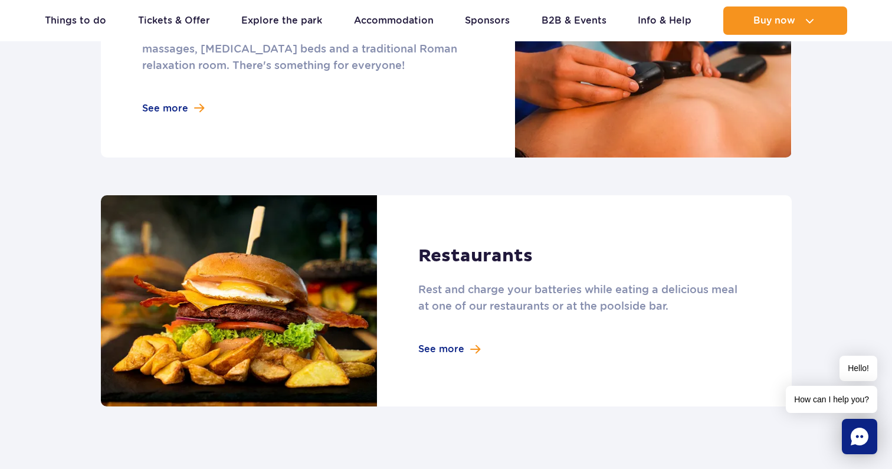
scroll to position [1161, 0]
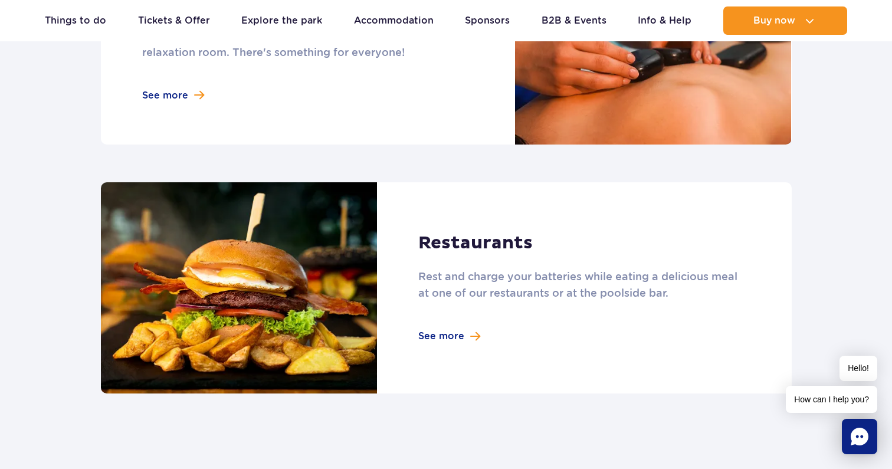
click at [427, 341] on link at bounding box center [446, 288] width 691 height 212
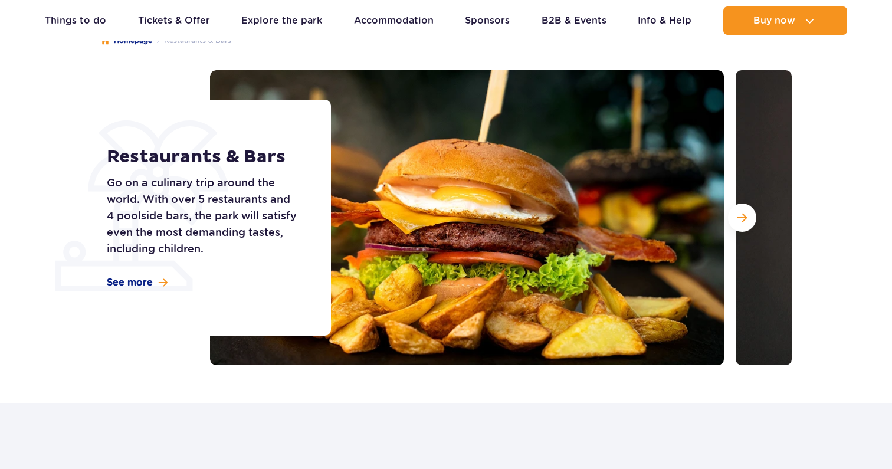
scroll to position [117, 0]
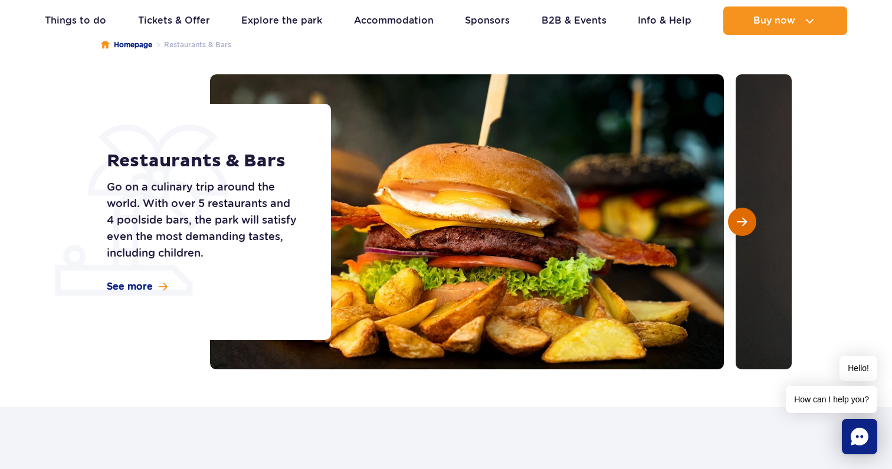
click at [746, 219] on span "Next slide" at bounding box center [742, 222] width 10 height 11
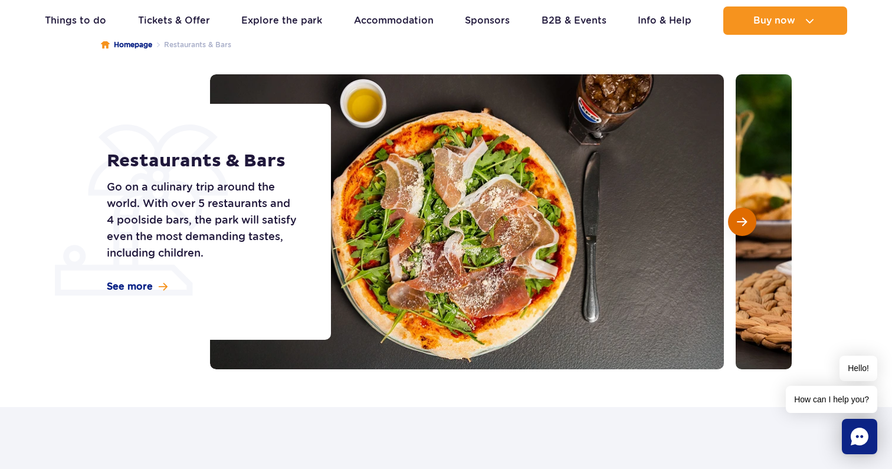
click at [746, 219] on span "Next slide" at bounding box center [742, 222] width 10 height 11
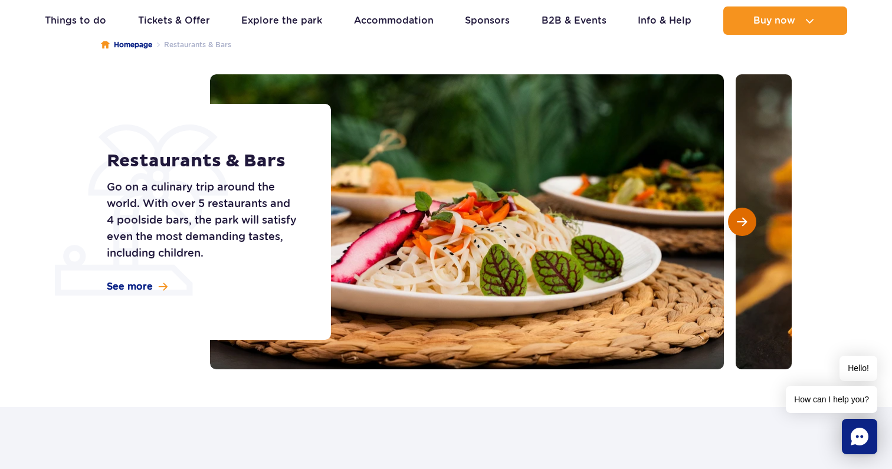
click at [746, 219] on span "Next slide" at bounding box center [742, 222] width 10 height 11
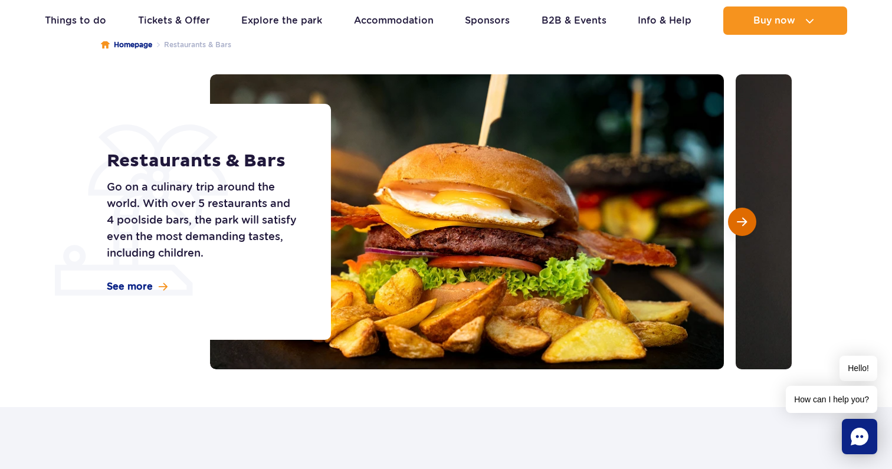
click at [746, 219] on span "Next slide" at bounding box center [742, 222] width 10 height 11
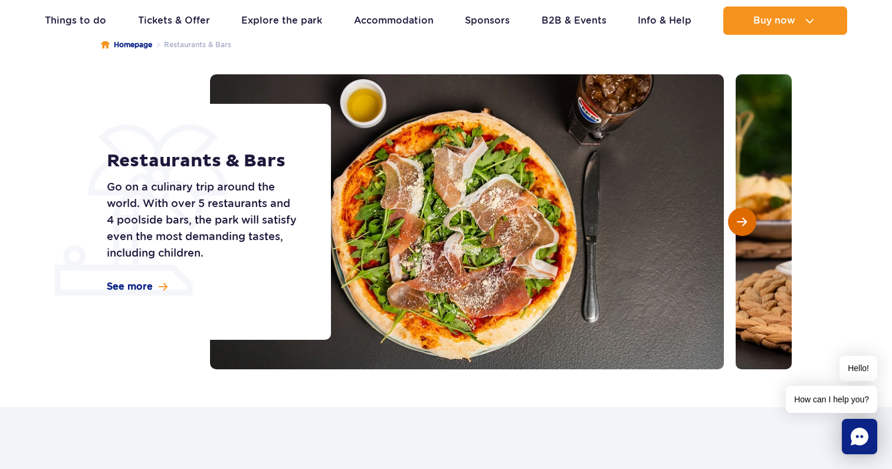
click at [746, 219] on span "Next slide" at bounding box center [742, 222] width 10 height 11
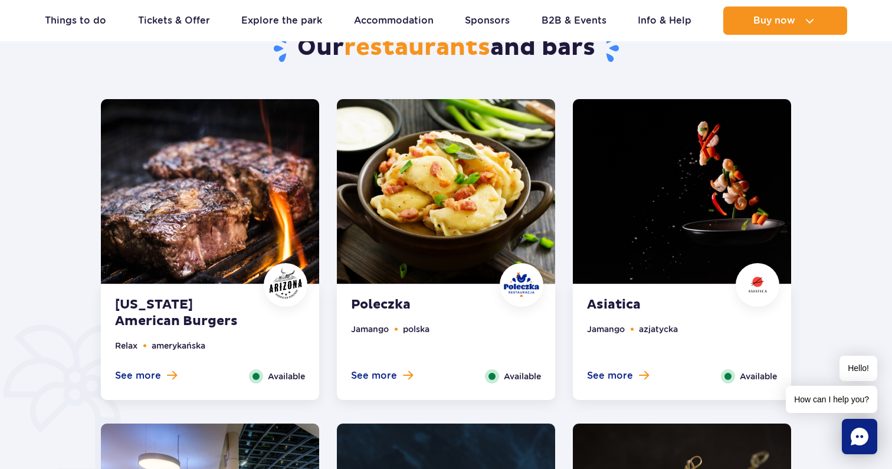
scroll to position [561, 0]
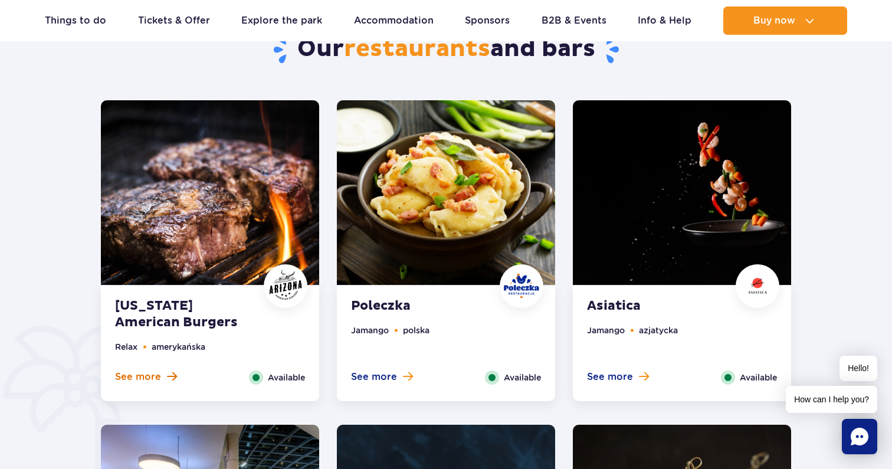
click at [152, 374] on span "See more" at bounding box center [138, 377] width 46 height 13
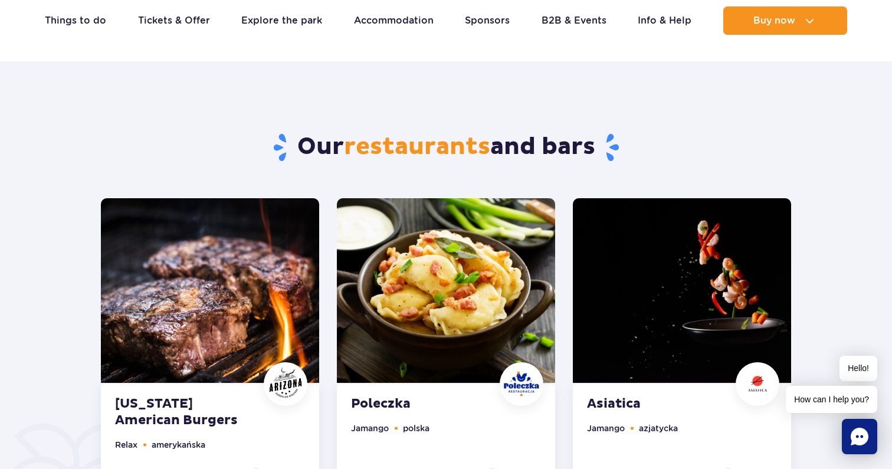
scroll to position [0, 0]
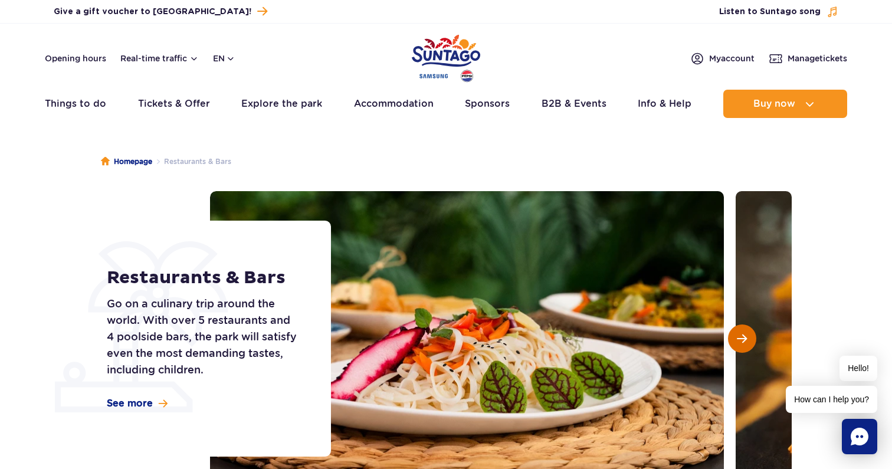
click at [745, 340] on span "Next slide" at bounding box center [742, 338] width 10 height 11
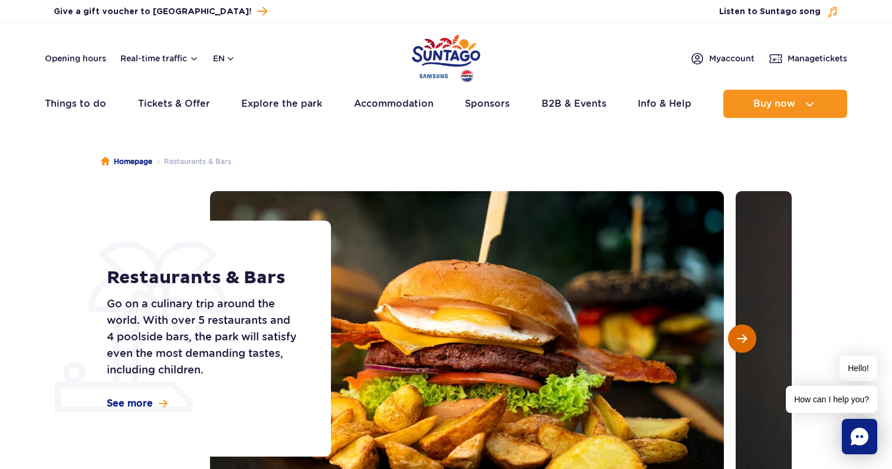
click at [743, 340] on span "Next slide" at bounding box center [742, 338] width 10 height 11
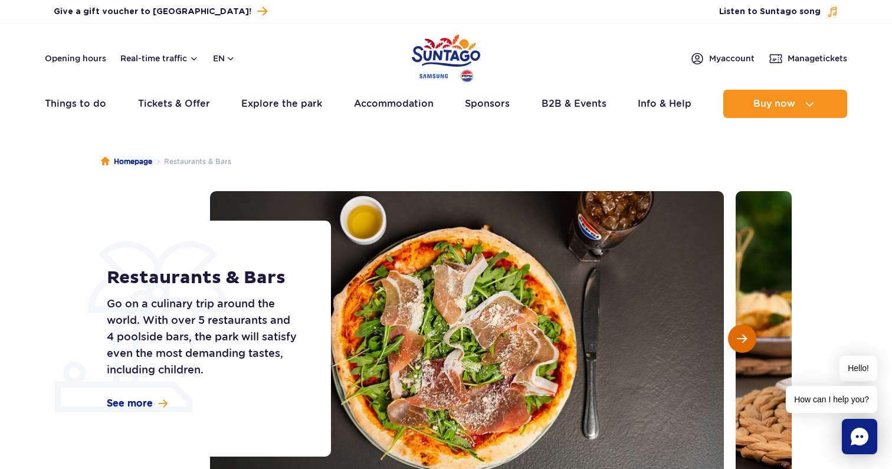
click at [750, 342] on button "Next slide" at bounding box center [742, 339] width 28 height 28
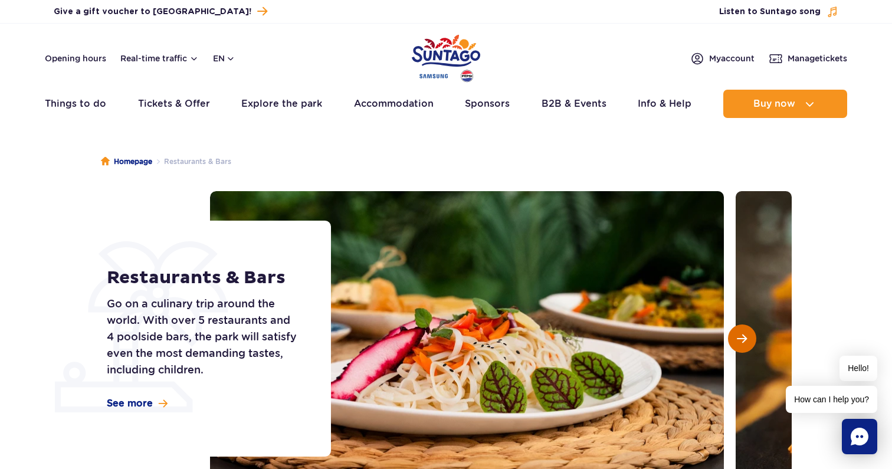
click at [750, 342] on button "Next slide" at bounding box center [742, 339] width 28 height 28
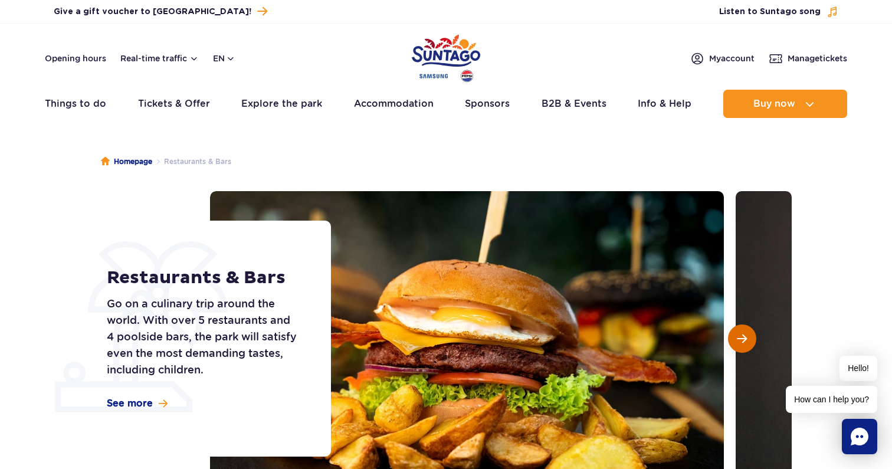
click at [750, 342] on button "Next slide" at bounding box center [742, 339] width 28 height 28
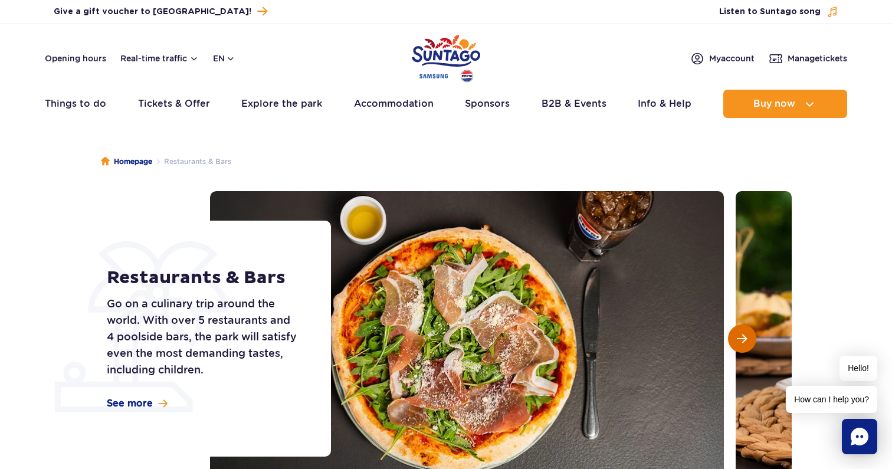
click at [750, 342] on button "Next slide" at bounding box center [742, 339] width 28 height 28
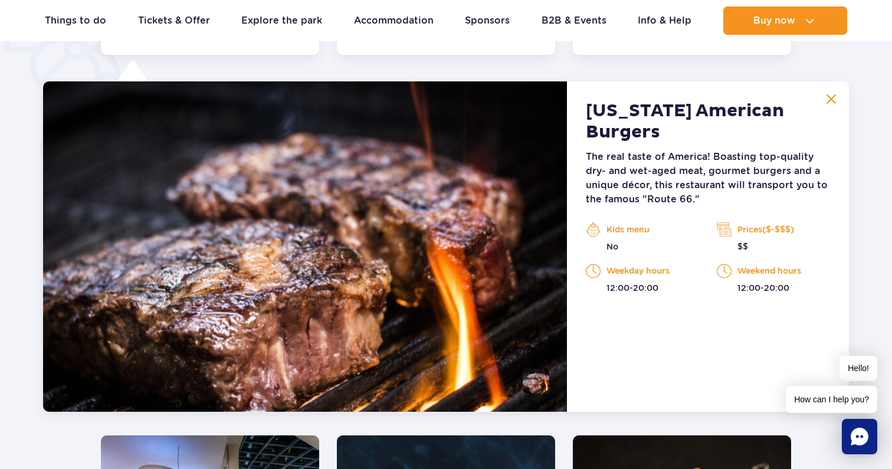
scroll to position [1145, 0]
